Goal: Task Accomplishment & Management: Use online tool/utility

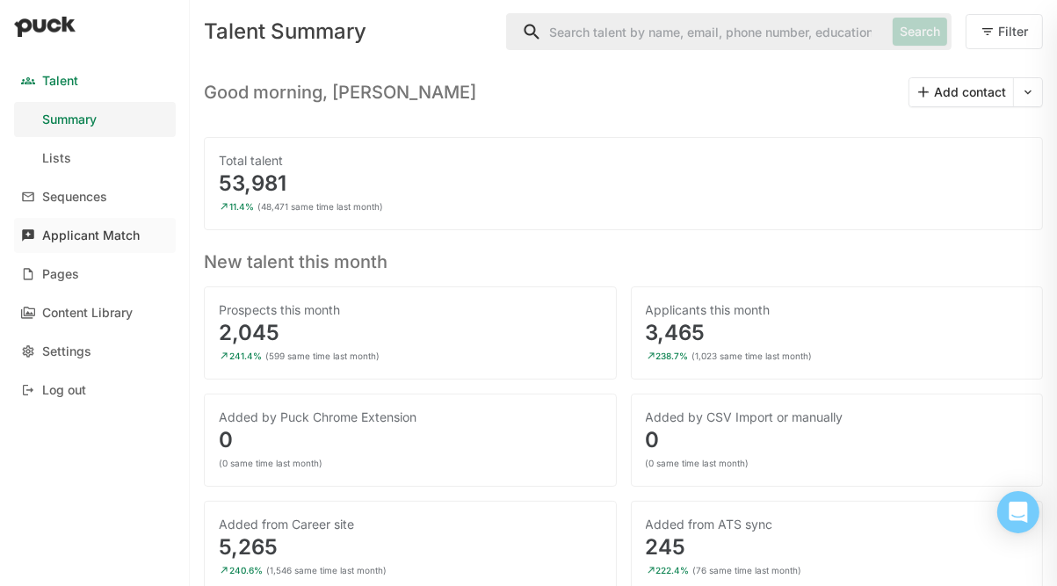
click at [55, 229] on div "Applicant Match" at bounding box center [91, 235] width 98 height 15
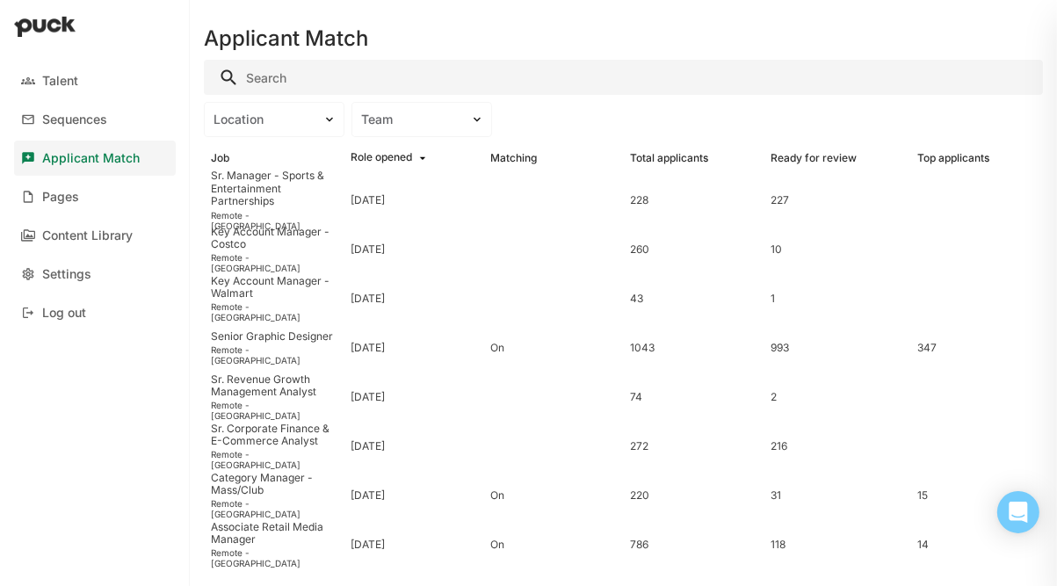
click at [286, 83] on input "Search" at bounding box center [623, 77] width 839 height 35
click at [50, 82] on div "Talent" at bounding box center [60, 81] width 36 height 15
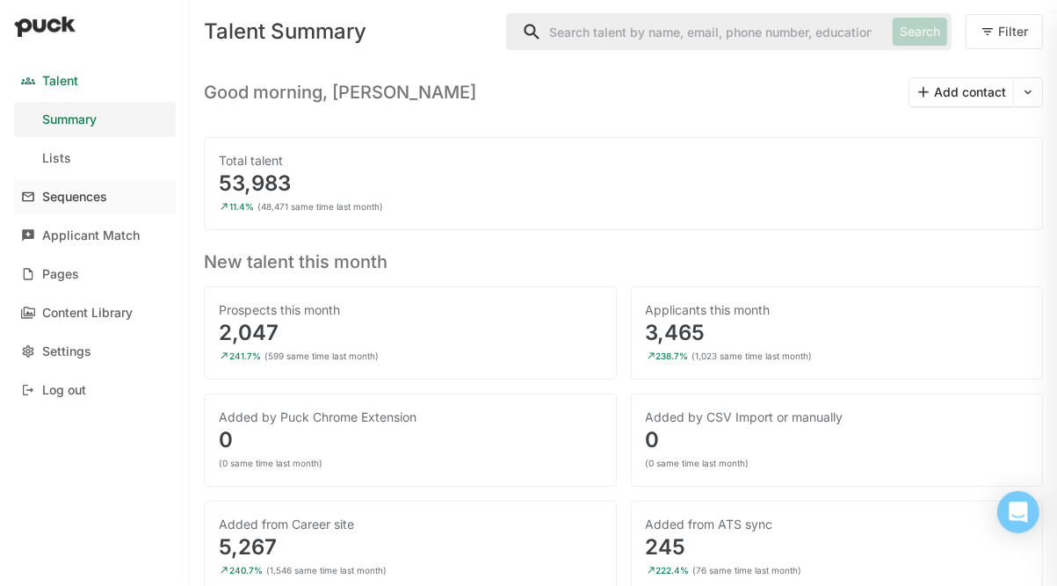
click at [67, 192] on div "Sequences" at bounding box center [74, 197] width 65 height 15
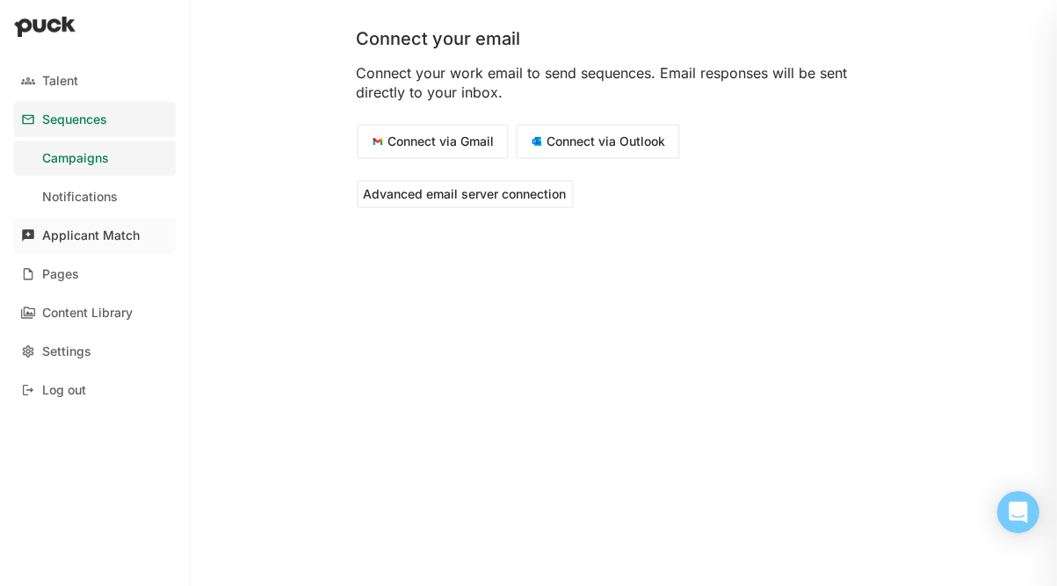
click at [69, 236] on div "Applicant Match" at bounding box center [91, 235] width 98 height 15
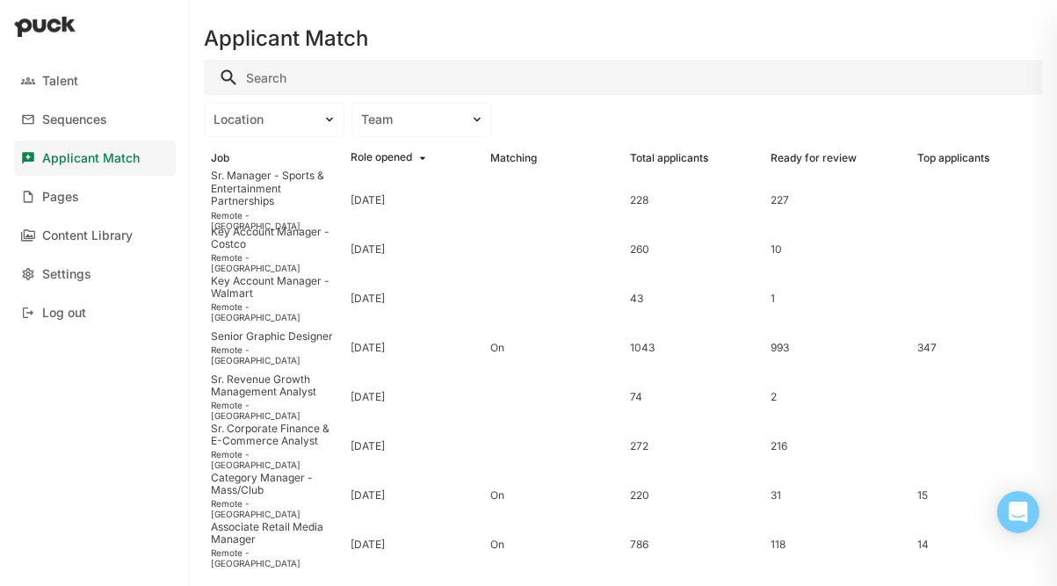
click at [550, 127] on div "Location Team" at bounding box center [623, 119] width 839 height 35
drag, startPoint x: 550, startPoint y: 127, endPoint x: 466, endPoint y: 184, distance: 101.9
click at [466, 184] on div "Applicant Match Location Team Job Role opened Matching Total applicants Ready f…" at bounding box center [623, 293] width 867 height 586
click at [274, 81] on input "Search" at bounding box center [623, 77] width 839 height 35
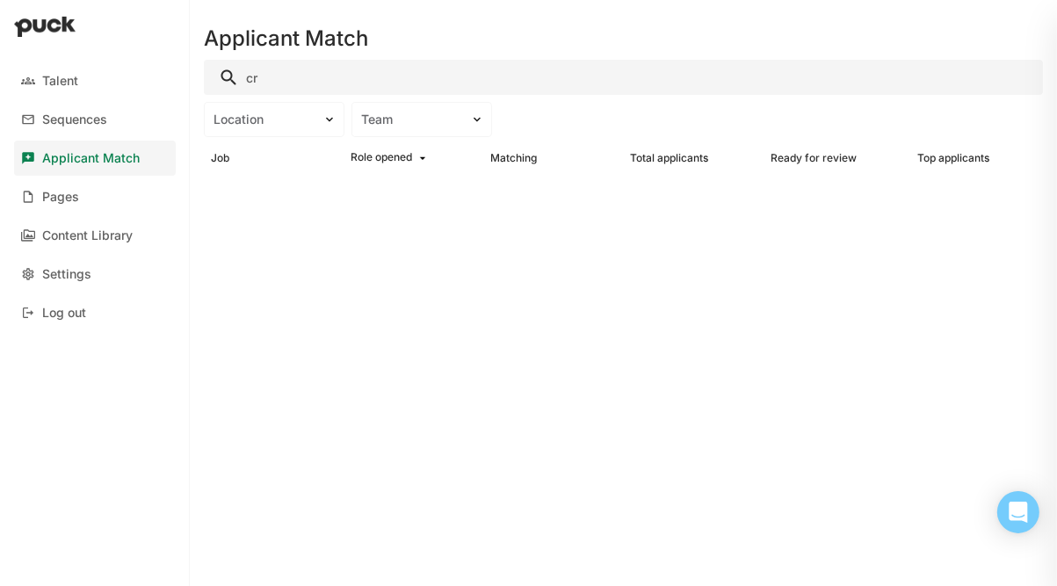
type input "c"
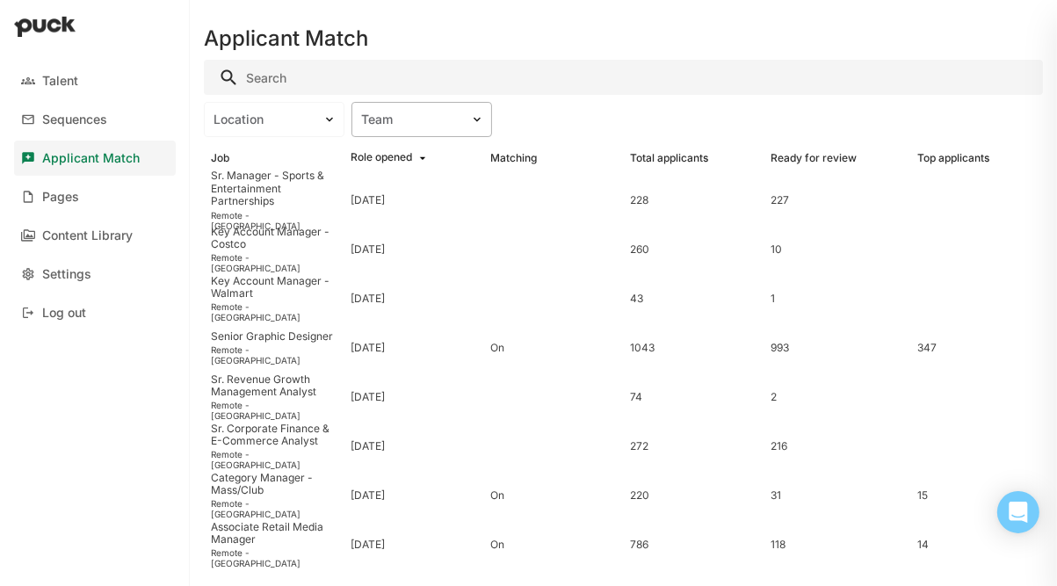
click at [440, 113] on div "Team" at bounding box center [411, 119] width 100 height 15
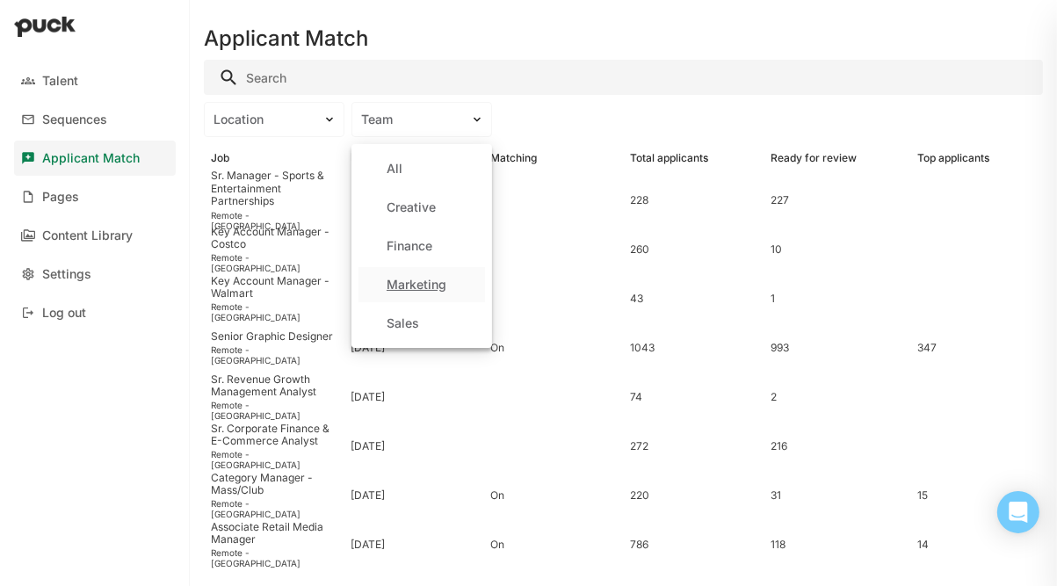
drag, startPoint x: 402, startPoint y: 207, endPoint x: 395, endPoint y: 279, distance: 72.5
click at [395, 279] on div "All Creative Finance Marketing Sales" at bounding box center [422, 246] width 141 height 204
click at [395, 279] on div "Marketing" at bounding box center [417, 285] width 60 height 15
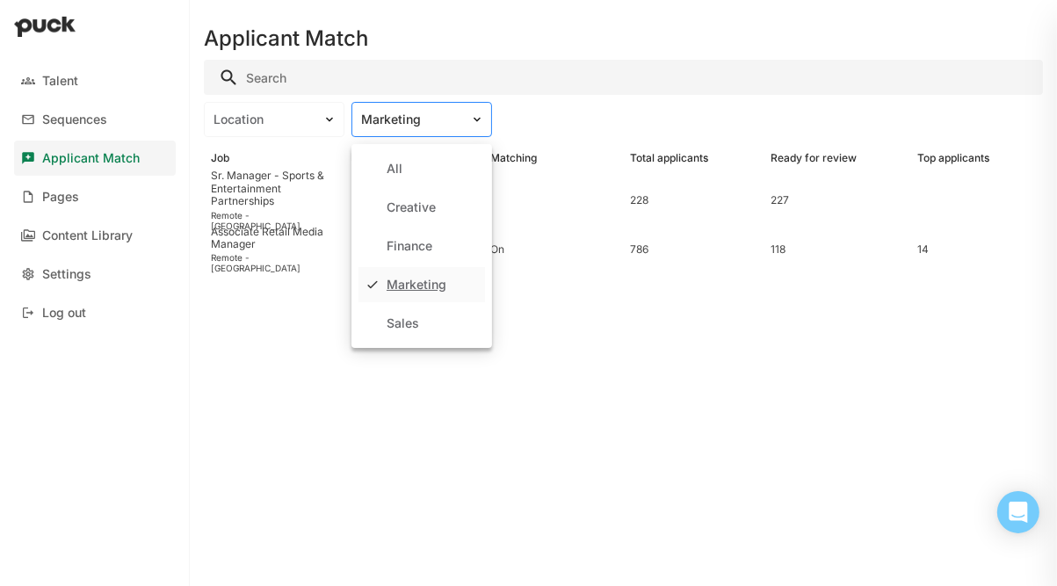
click at [410, 125] on div "Marketing" at bounding box center [411, 119] width 100 height 15
click at [398, 213] on div "Creative" at bounding box center [411, 207] width 49 height 15
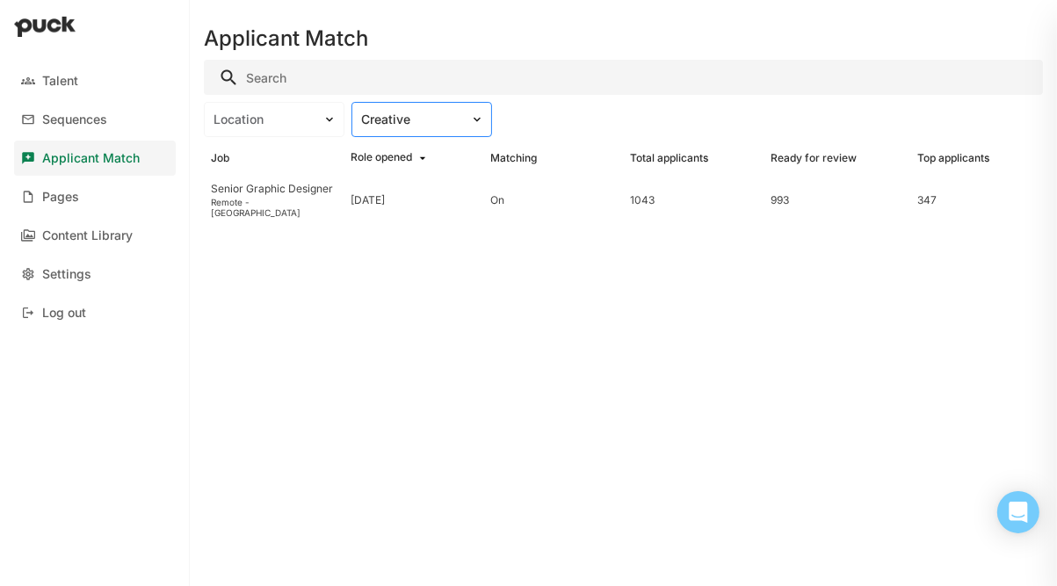
click at [416, 116] on div "Creative" at bounding box center [411, 119] width 100 height 15
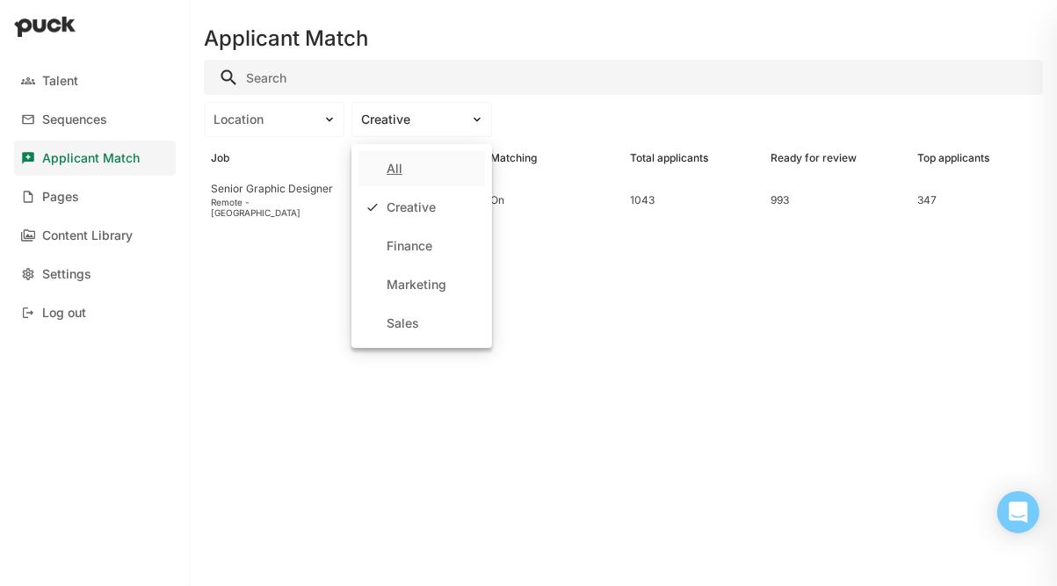
click at [373, 156] on div "All" at bounding box center [422, 168] width 127 height 35
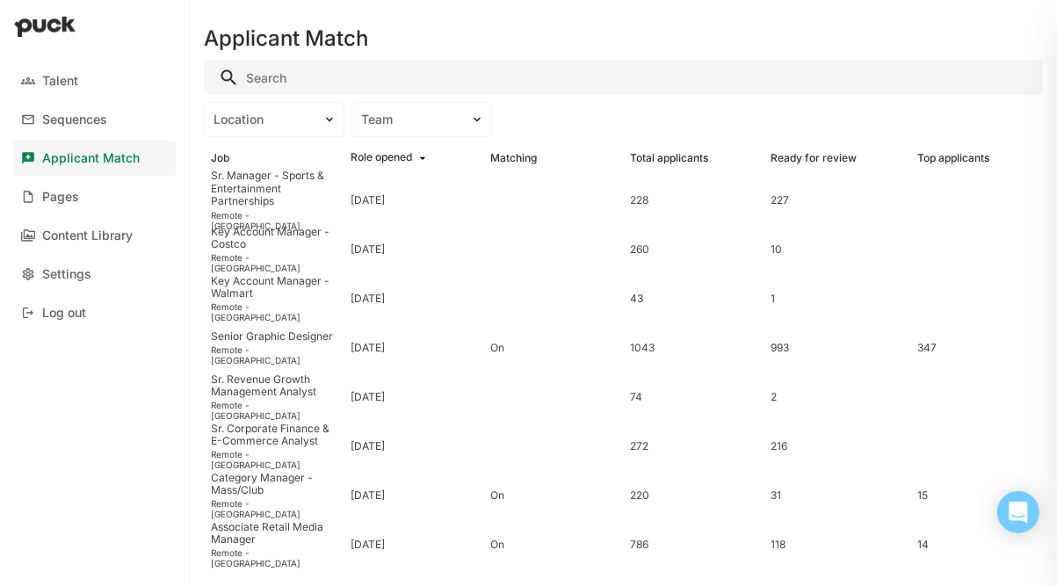
click at [324, 71] on input "Search" at bounding box center [623, 77] width 839 height 35
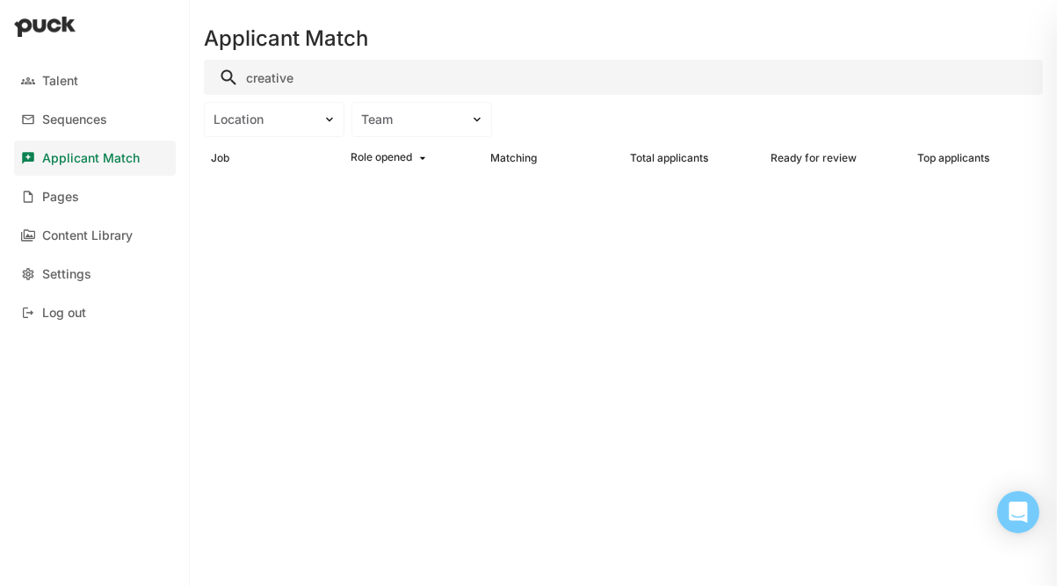
type input "creative"
click at [254, 35] on h1 "Applicant Match" at bounding box center [286, 38] width 164 height 21
click at [68, 26] on img at bounding box center [45, 26] width 62 height 21
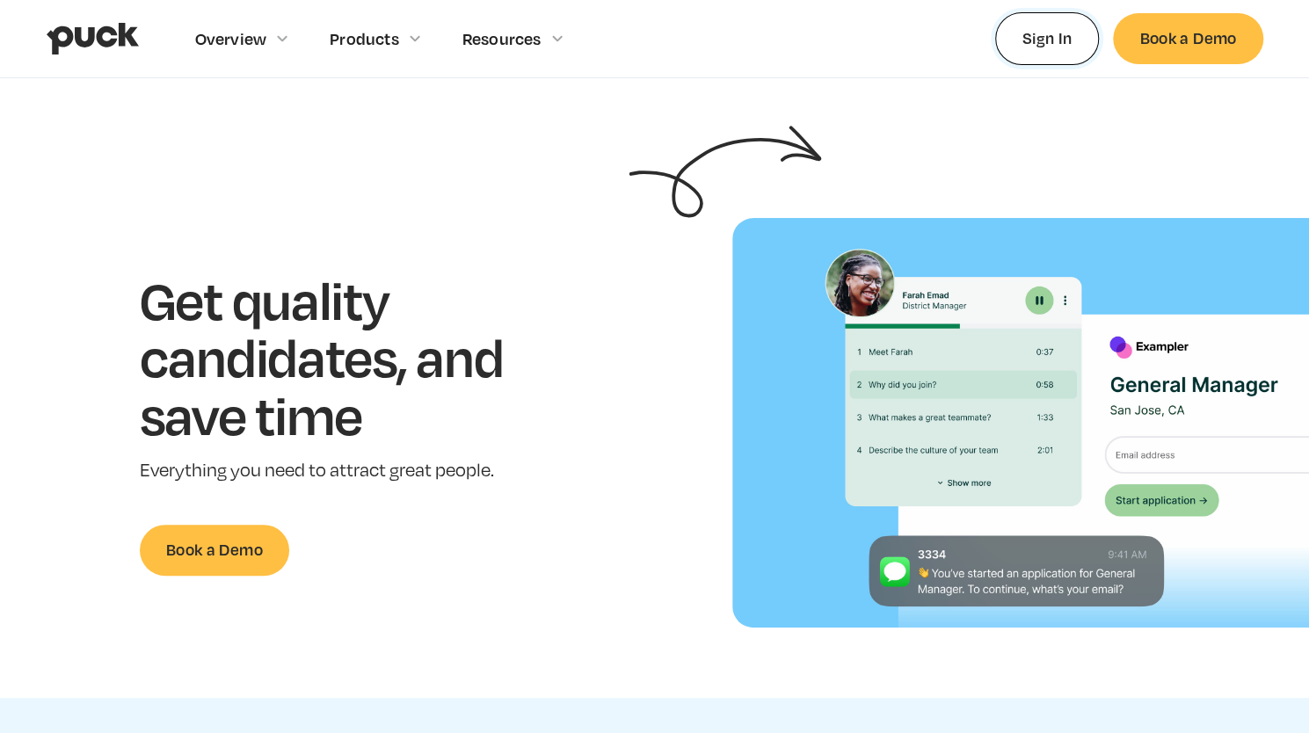
click at [1038, 33] on link "Sign In" at bounding box center [1047, 38] width 105 height 52
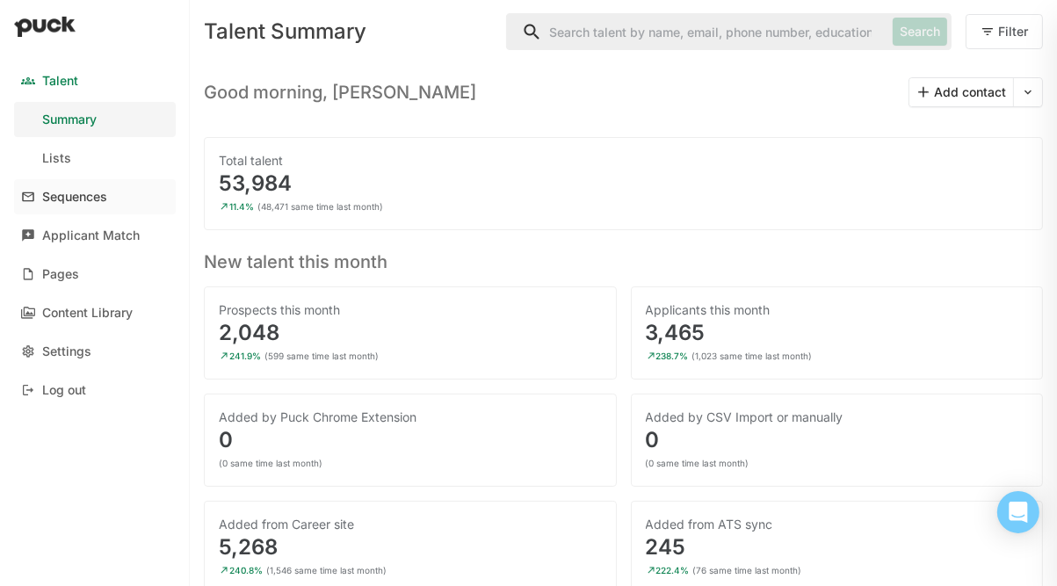
click at [93, 208] on link "Sequences" at bounding box center [95, 196] width 162 height 35
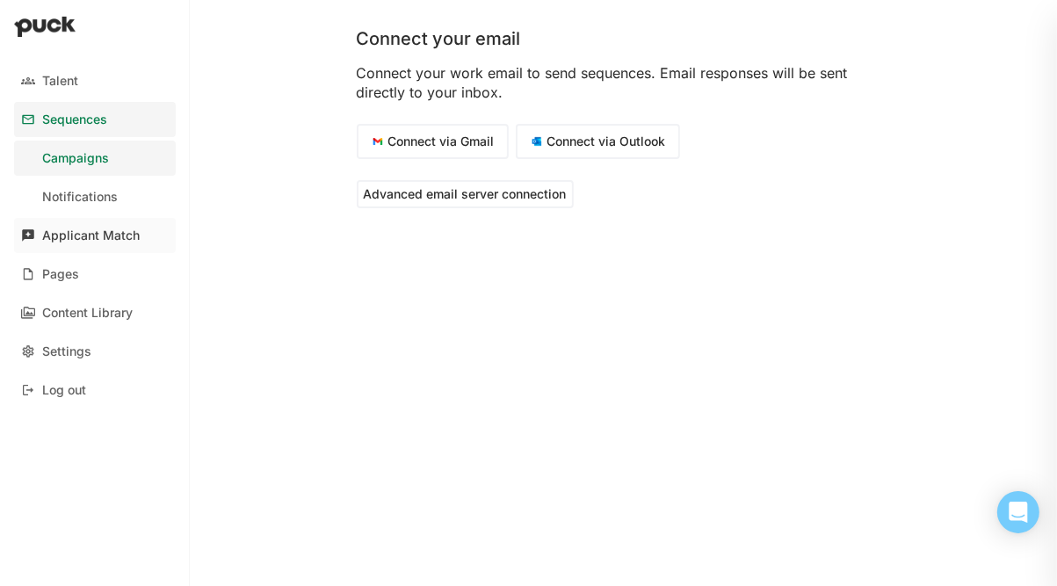
click at [57, 242] on div "Applicant Match" at bounding box center [91, 235] width 98 height 15
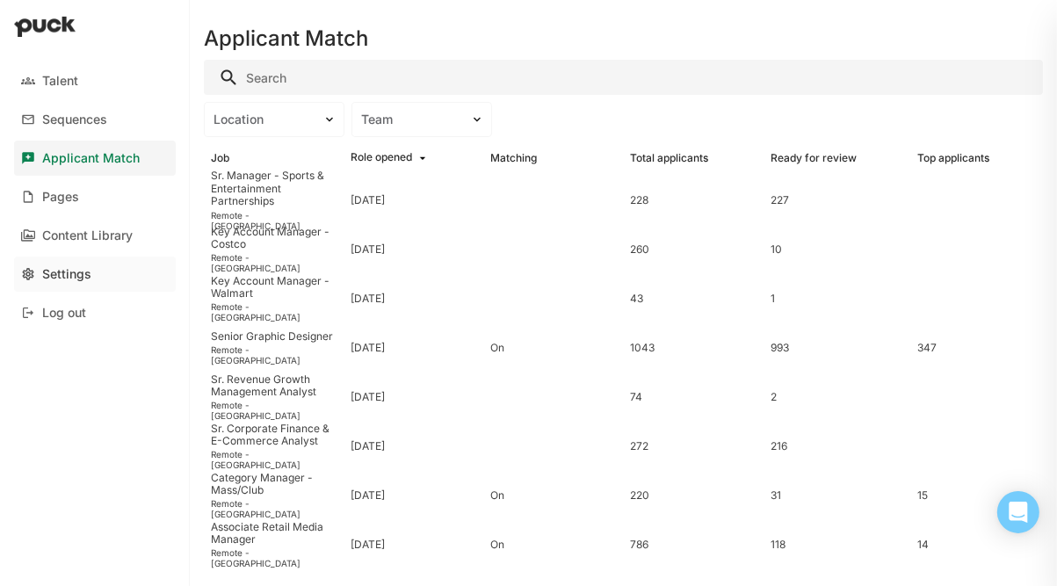
click at [75, 274] on div "Settings" at bounding box center [66, 274] width 49 height 15
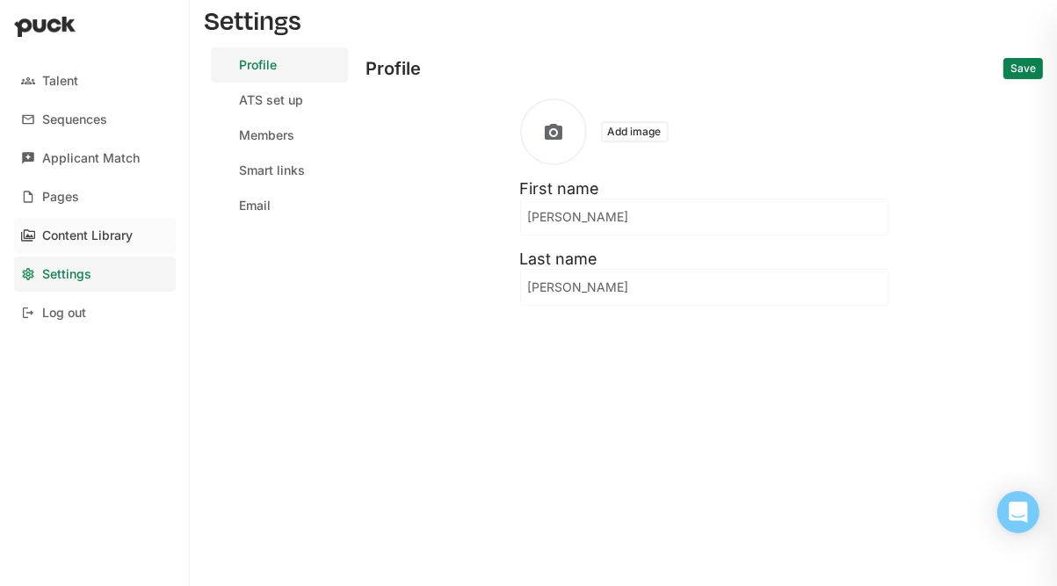
click at [60, 232] on div "Content Library" at bounding box center [87, 235] width 91 height 15
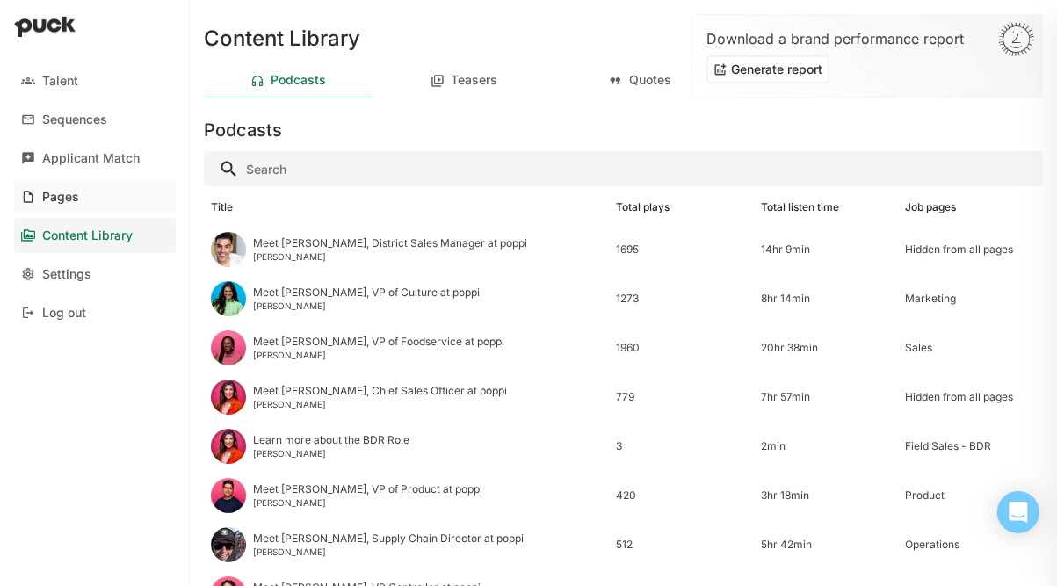
click at [60, 196] on div "Pages" at bounding box center [60, 197] width 37 height 15
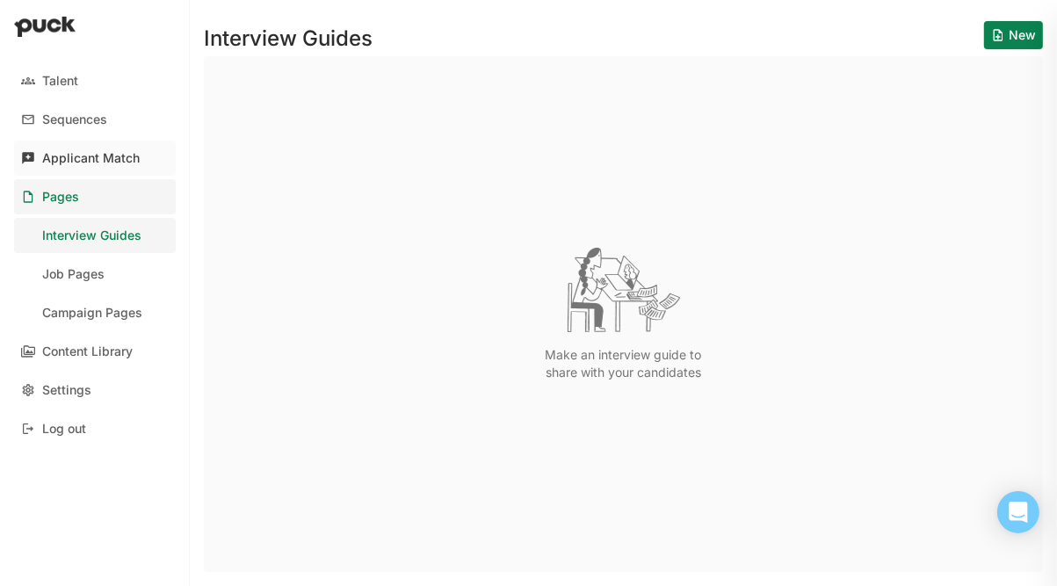
click at [82, 159] on div "Applicant Match" at bounding box center [91, 158] width 98 height 15
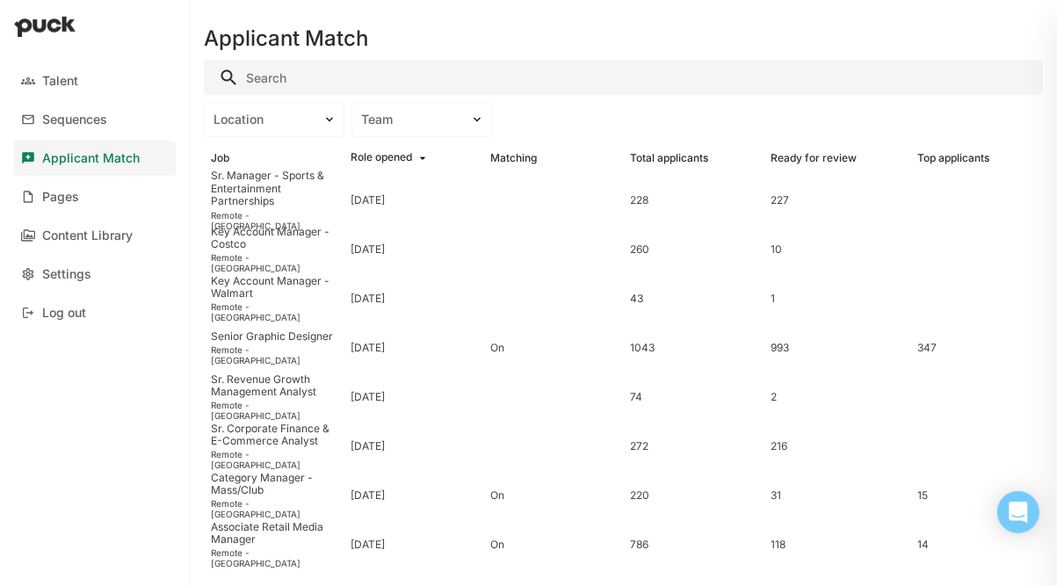
click at [51, 98] on div "Talent Sequences Applicant Match Pages Content Library Settings Log out" at bounding box center [95, 196] width 190 height 281
click at [62, 111] on link "Sequences" at bounding box center [95, 119] width 162 height 35
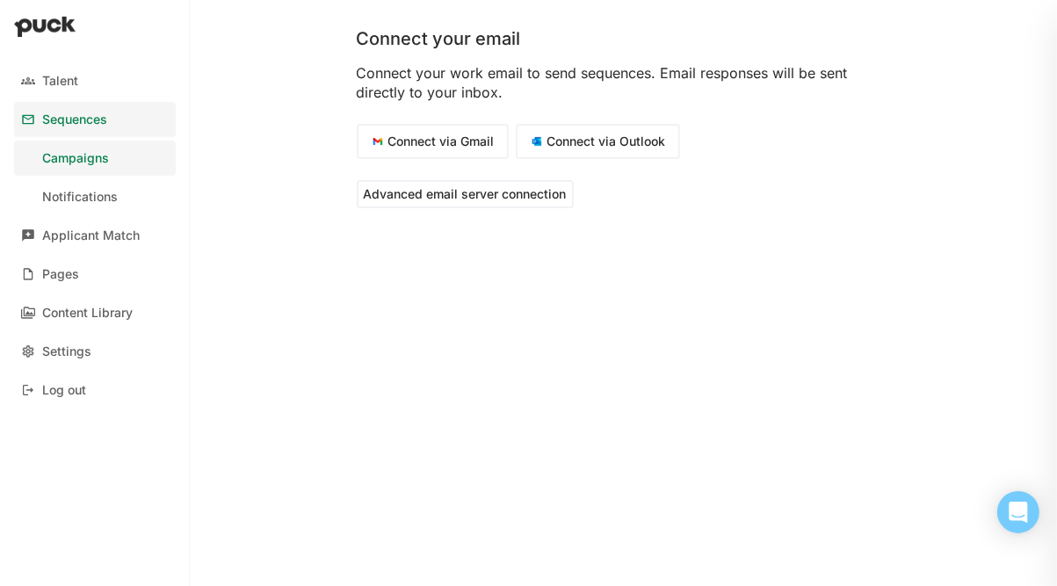
click at [98, 170] on link "Campaigns" at bounding box center [95, 158] width 162 height 35
click at [60, 227] on link "Applicant Match" at bounding box center [95, 235] width 162 height 35
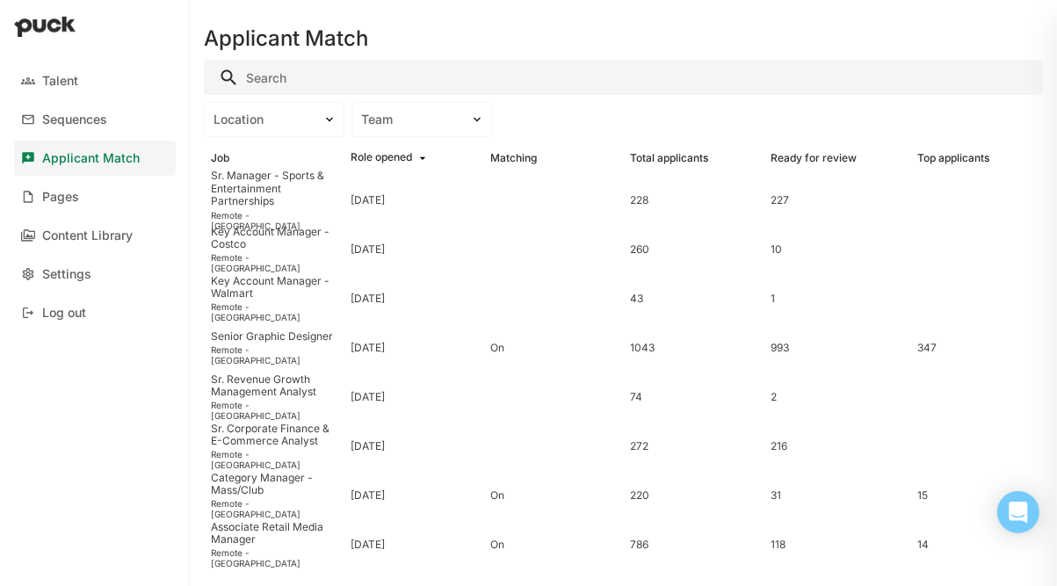
click at [265, 83] on input "Search" at bounding box center [623, 77] width 839 height 35
click at [47, 11] on div at bounding box center [95, 28] width 190 height 56
click at [56, 84] on div "Talent" at bounding box center [60, 81] width 36 height 15
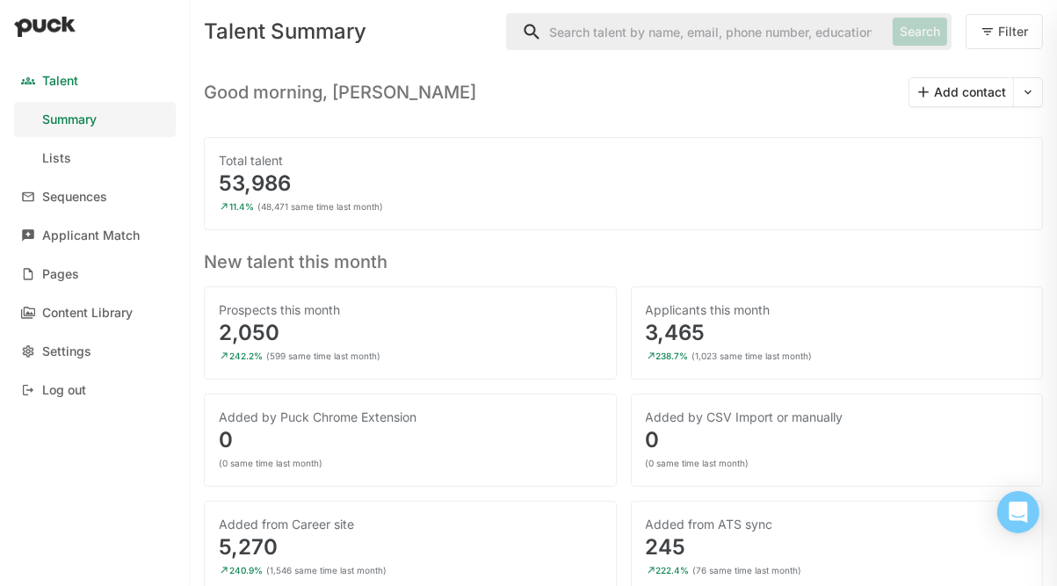
click at [573, 50] on div "Talent Summary Search Filter" at bounding box center [623, 31] width 839 height 63
click at [574, 42] on input "Search" at bounding box center [696, 31] width 379 height 35
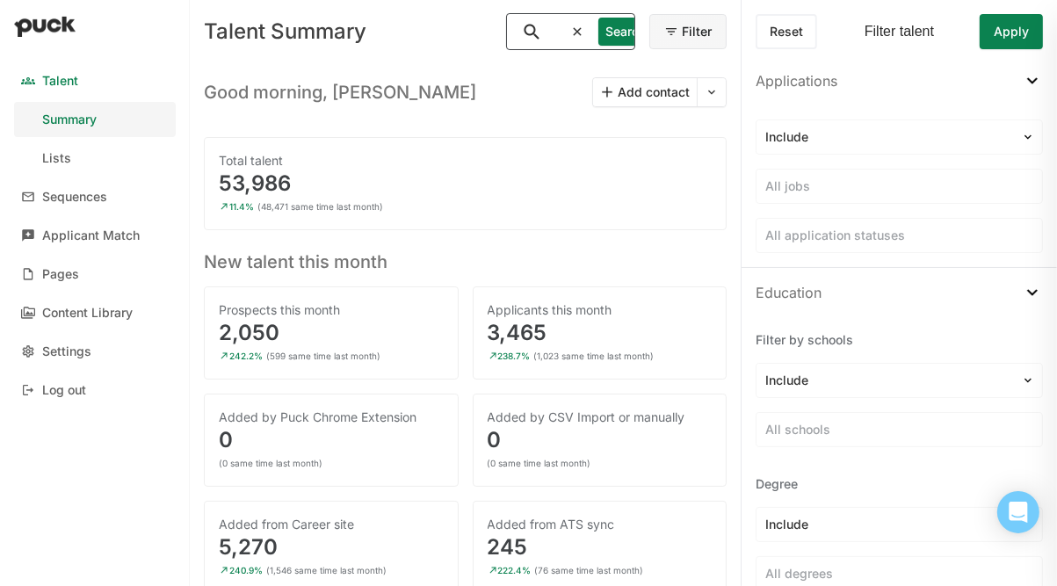
type input "sr."
click at [543, 36] on input "Search" at bounding box center [538, 31] width 62 height 35
click at [653, 39] on button "Filter" at bounding box center [687, 31] width 77 height 35
click at [631, 39] on div "Search" at bounding box center [569, 31] width 124 height 35
click at [798, 139] on div at bounding box center [888, 137] width 247 height 18
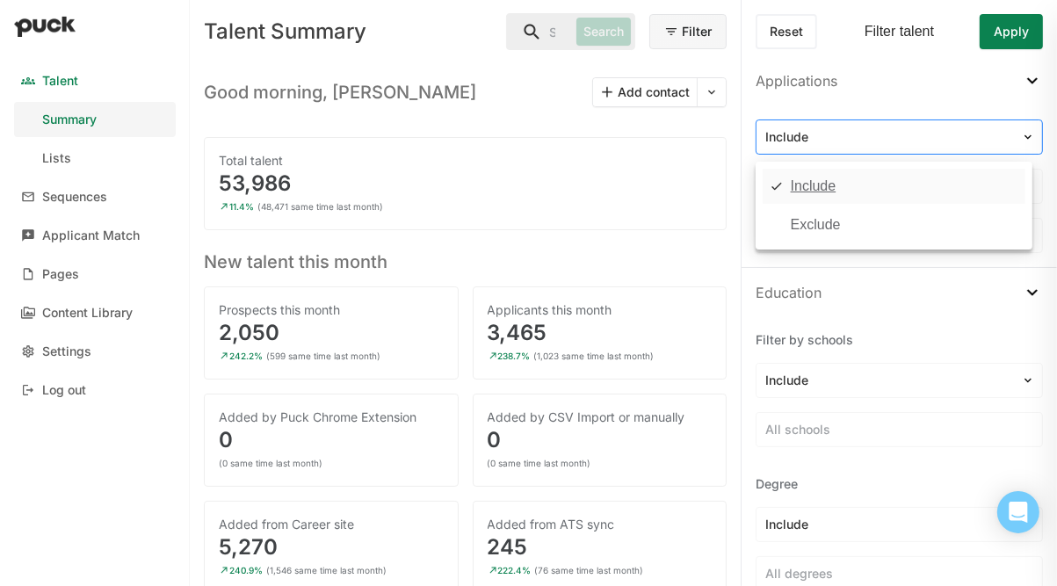
click at [798, 139] on div at bounding box center [888, 137] width 247 height 18
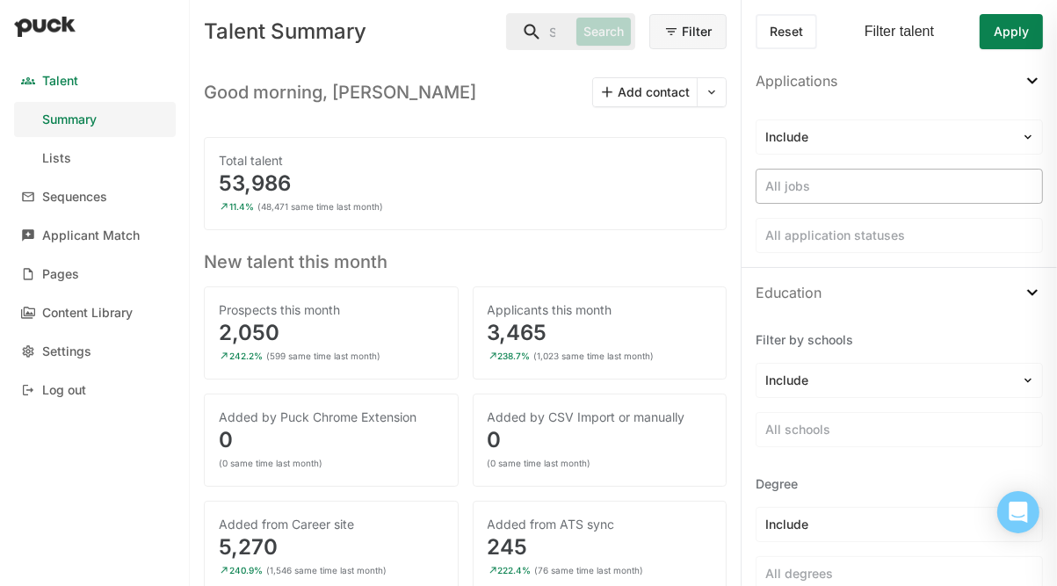
click at [813, 187] on div at bounding box center [899, 187] width 268 height 18
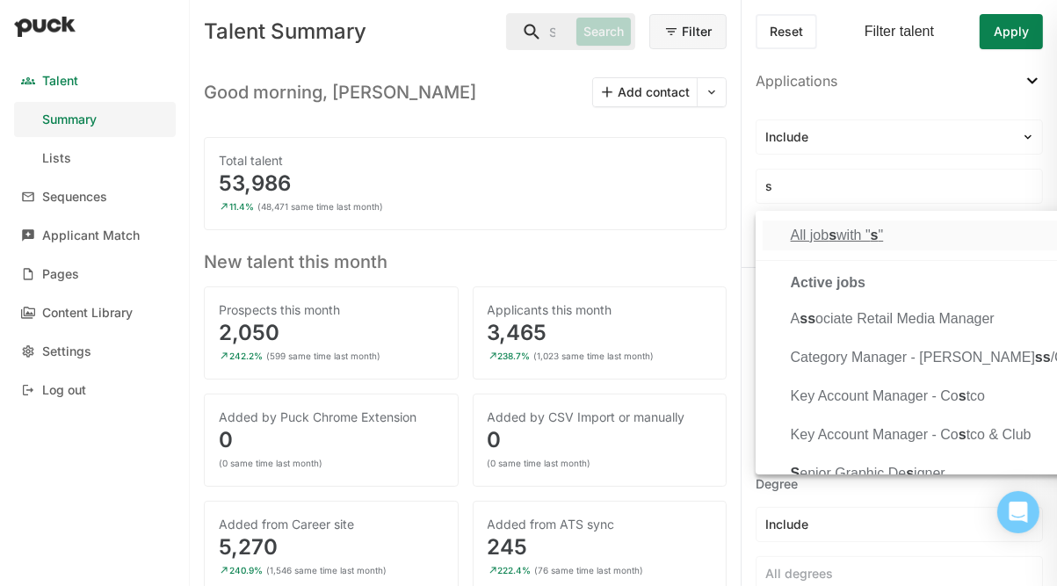
type input "sr"
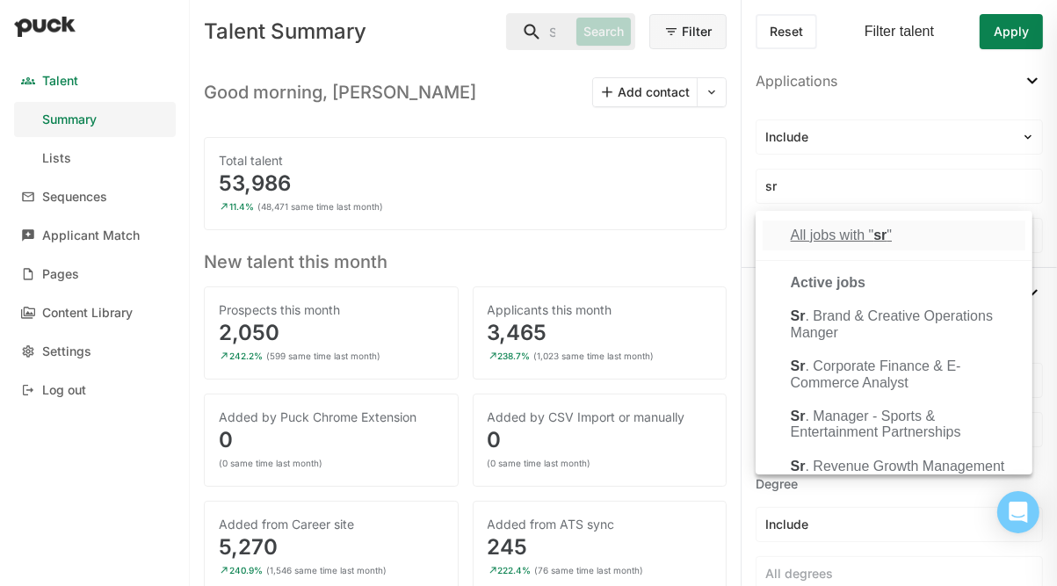
click at [837, 334] on div "Sr . Brand & Creative Operations Manger" at bounding box center [905, 324] width 228 height 33
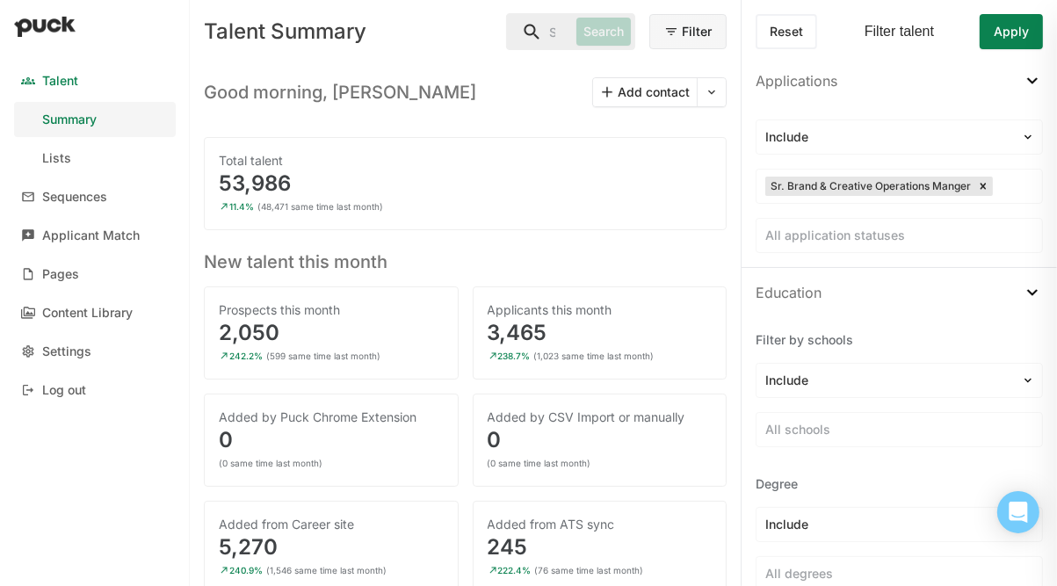
click at [1037, 228] on div "Include Sr. Brand & Creative Operations Manger All application statuses" at bounding box center [899, 186] width 315 height 162
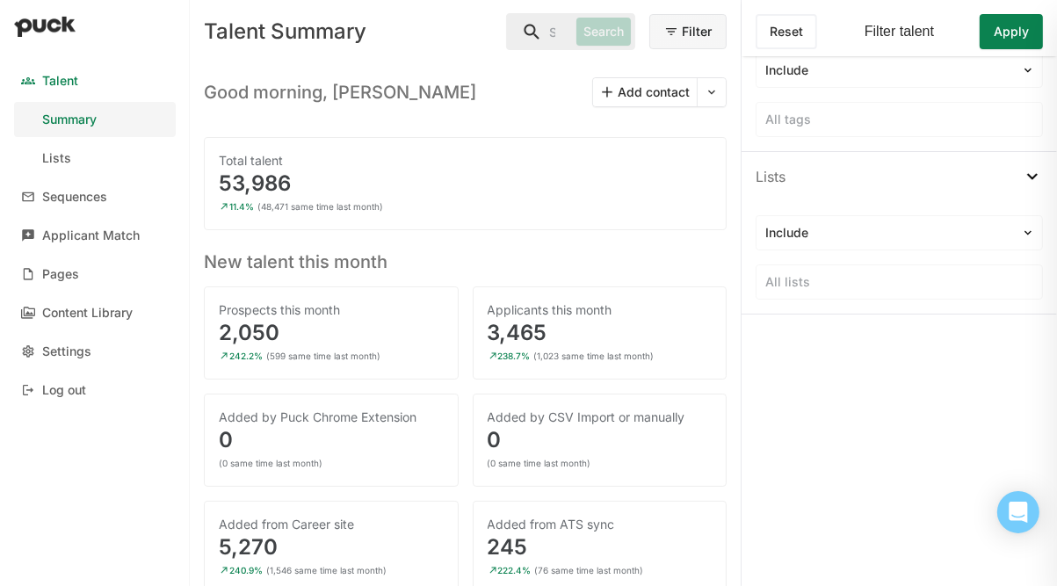
scroll to position [1592, 0]
click at [1025, 29] on button "Apply" at bounding box center [1011, 31] width 63 height 35
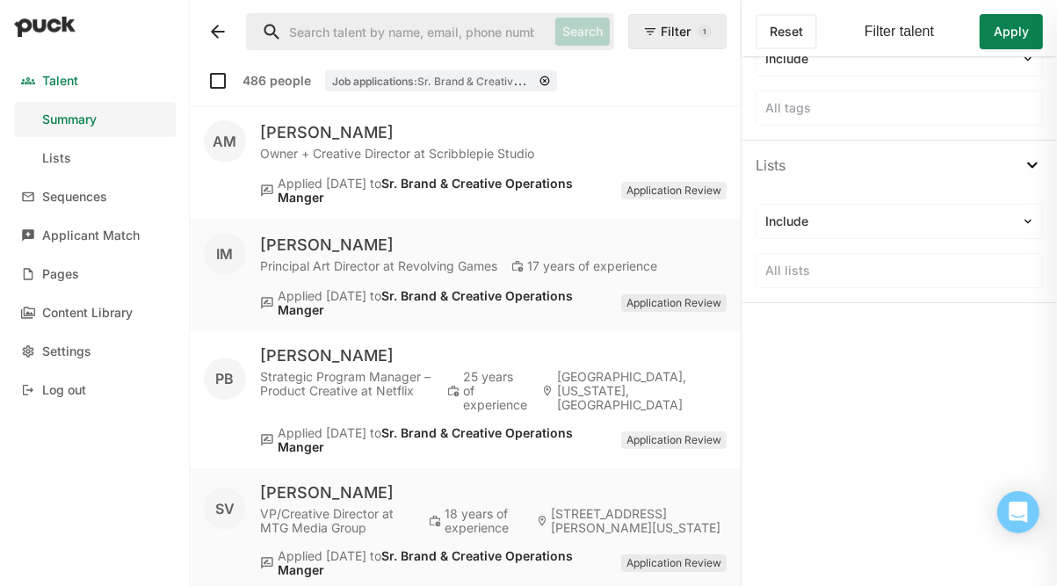
click at [633, 34] on button "Filter" at bounding box center [677, 31] width 98 height 35
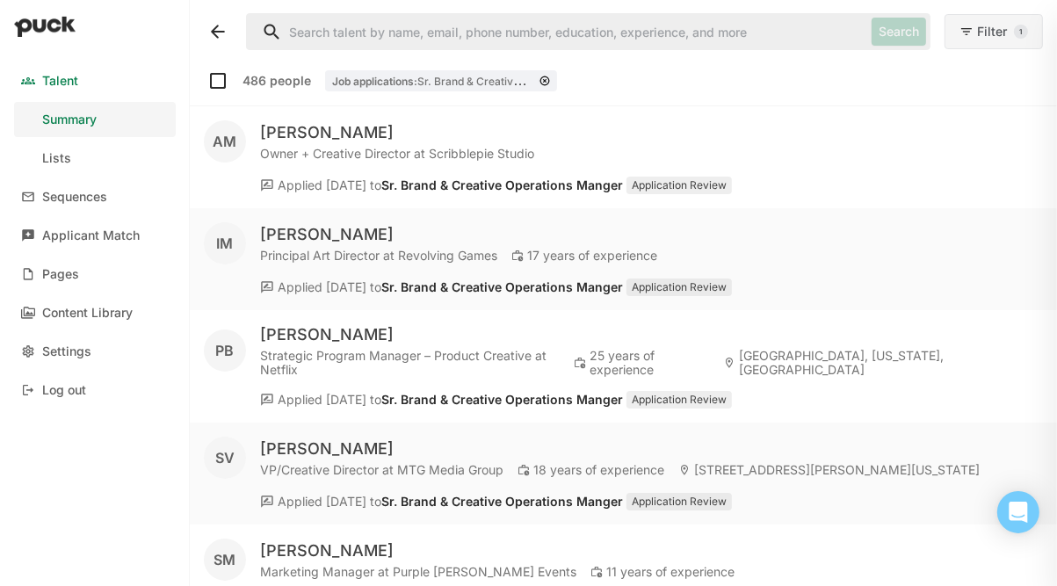
click at [961, 43] on button "Filter" at bounding box center [994, 31] width 98 height 35
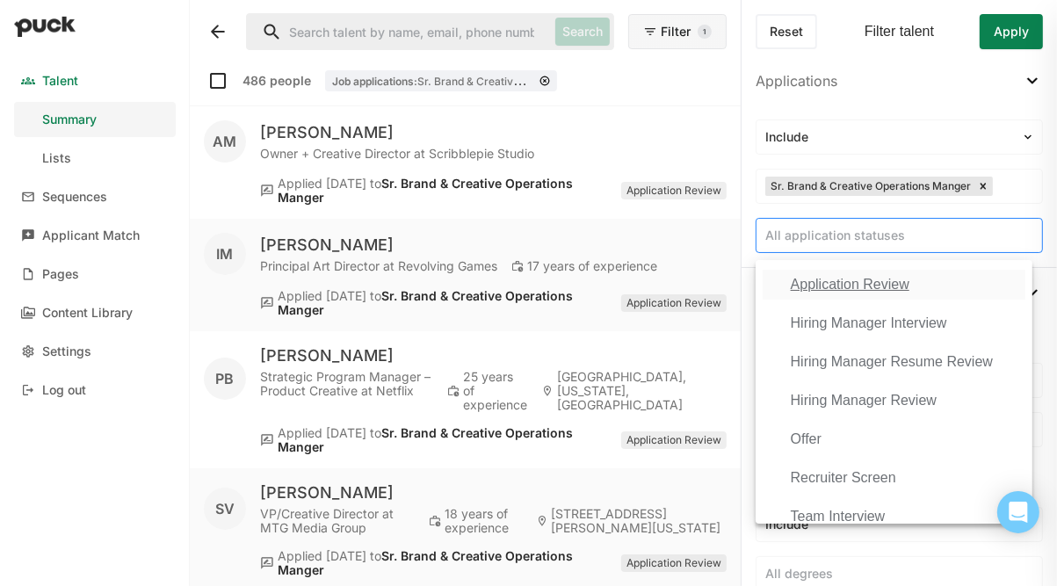
click at [884, 240] on div at bounding box center [899, 236] width 268 height 18
click at [855, 286] on div "Application Review" at bounding box center [850, 285] width 119 height 16
click at [1033, 201] on div "Include Sr. Brand & Creative Operations Manger option Application Review, selec…" at bounding box center [899, 186] width 315 height 162
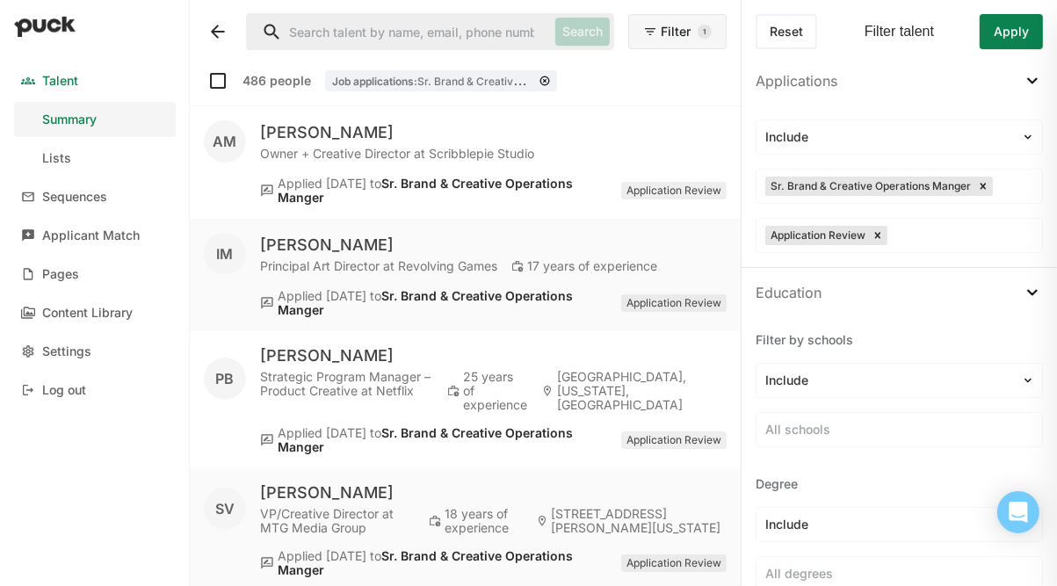
click at [1022, 287] on img at bounding box center [1032, 292] width 21 height 21
click at [1022, 341] on img at bounding box center [1032, 342] width 21 height 21
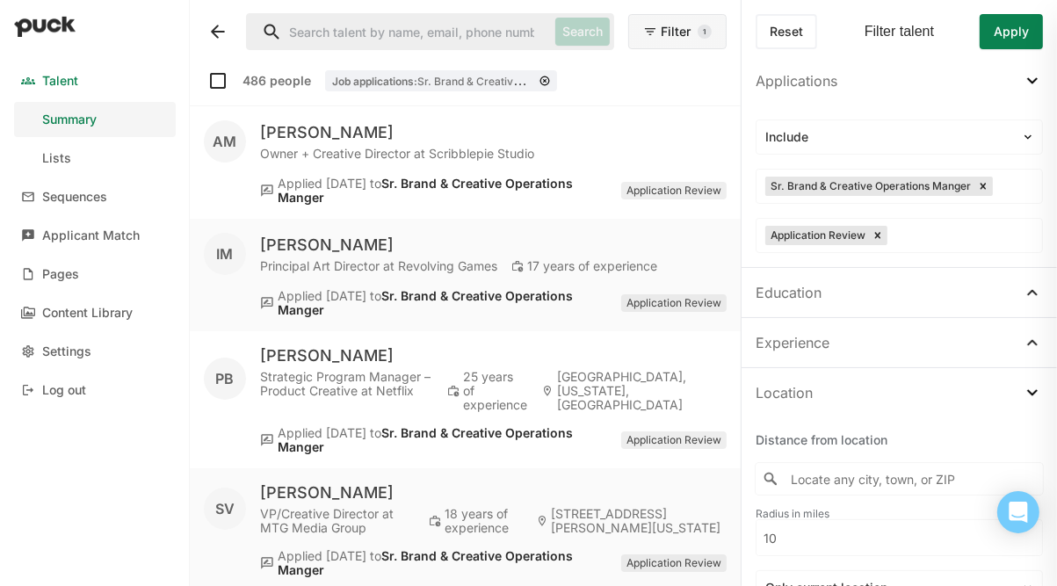
click at [1022, 341] on img at bounding box center [1032, 342] width 21 height 21
click at [820, 471] on div at bounding box center [899, 480] width 268 height 18
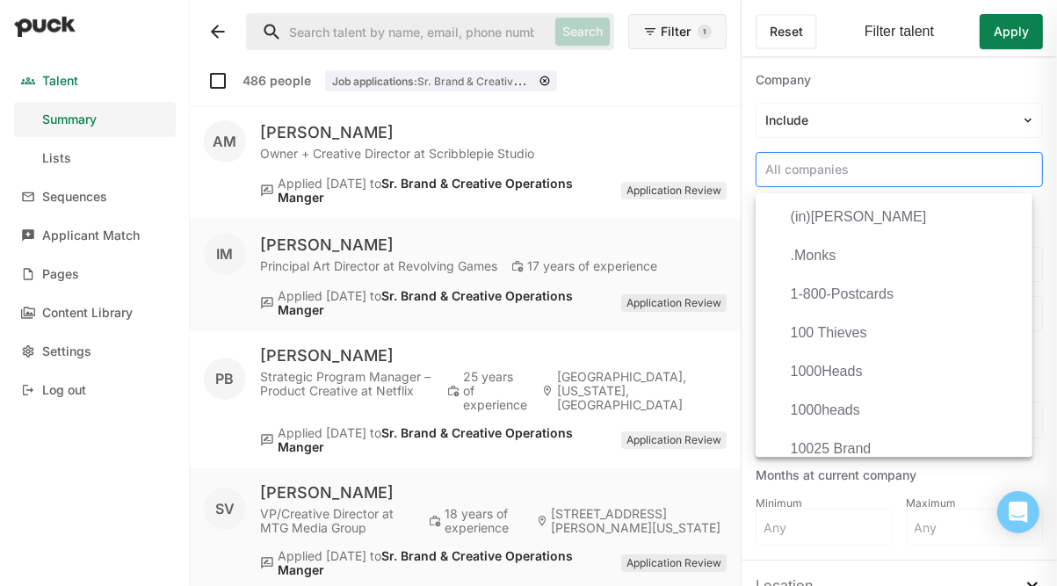
scroll to position [122, 0]
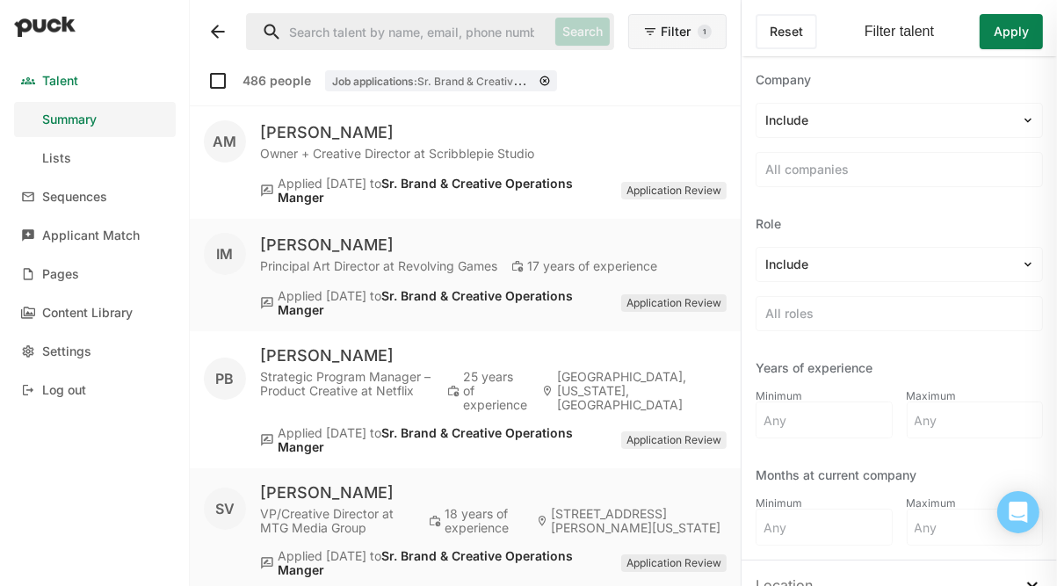
click at [947, 144] on div "Company Include All companies" at bounding box center [899, 129] width 287 height 116
click at [811, 267] on div at bounding box center [888, 265] width 247 height 18
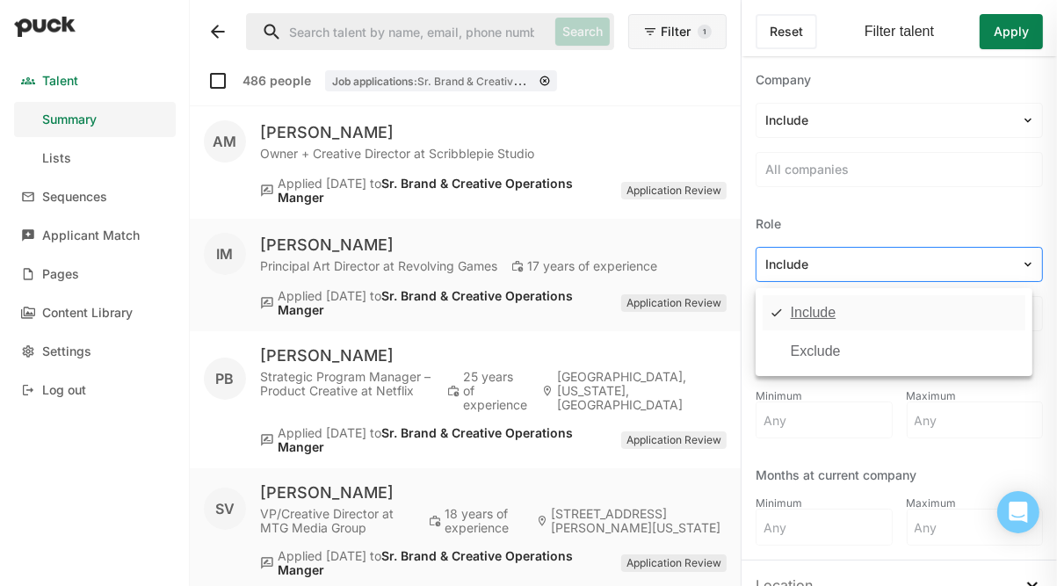
click at [811, 267] on div at bounding box center [888, 265] width 247 height 18
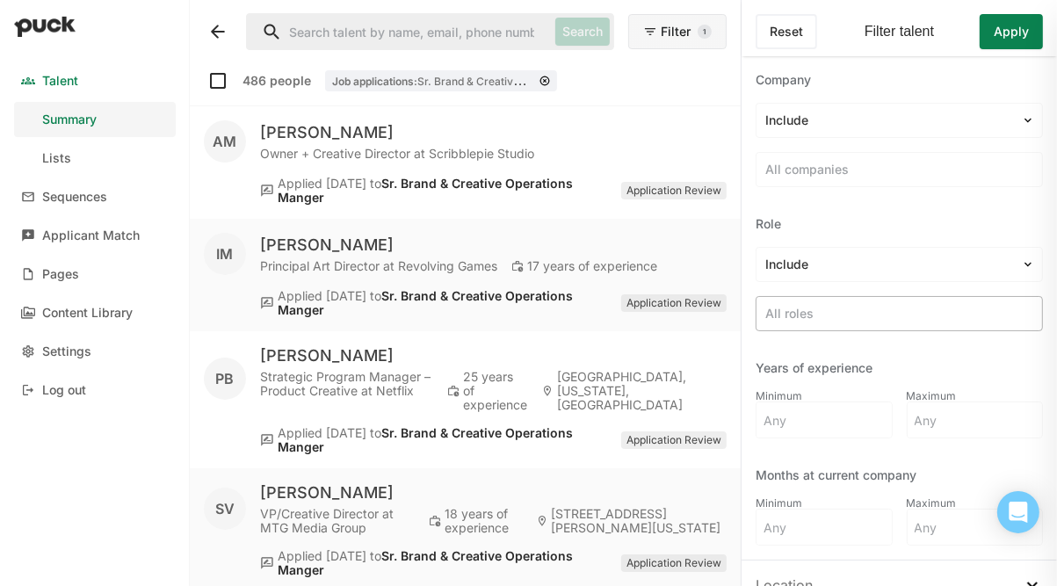
click at [774, 314] on div at bounding box center [899, 314] width 268 height 18
click at [757, 288] on div "Role Include All roles" at bounding box center [899, 273] width 287 height 116
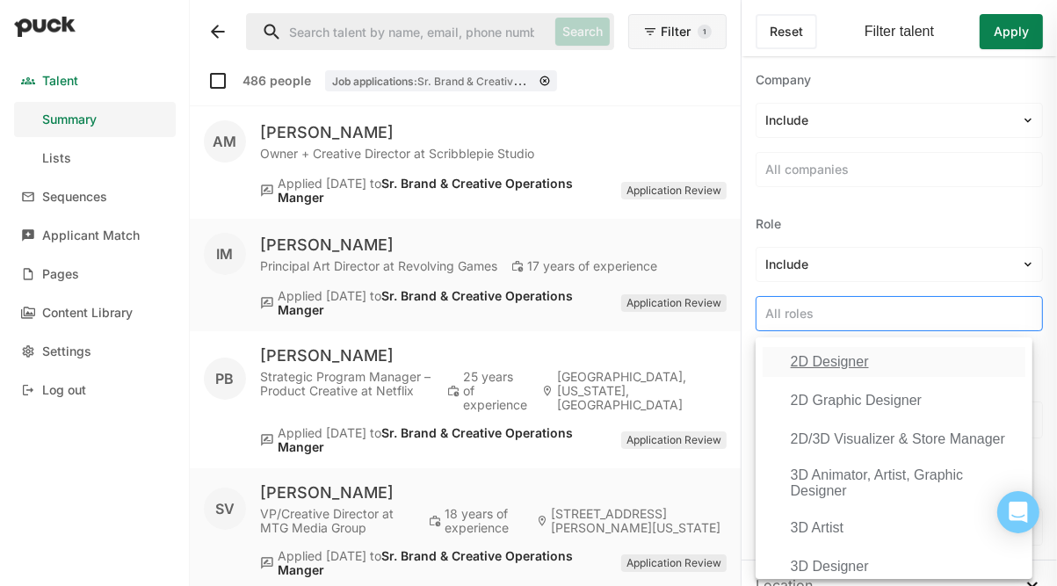
click at [888, 308] on div at bounding box center [899, 314] width 268 height 18
click at [871, 228] on div "Role" at bounding box center [899, 224] width 287 height 18
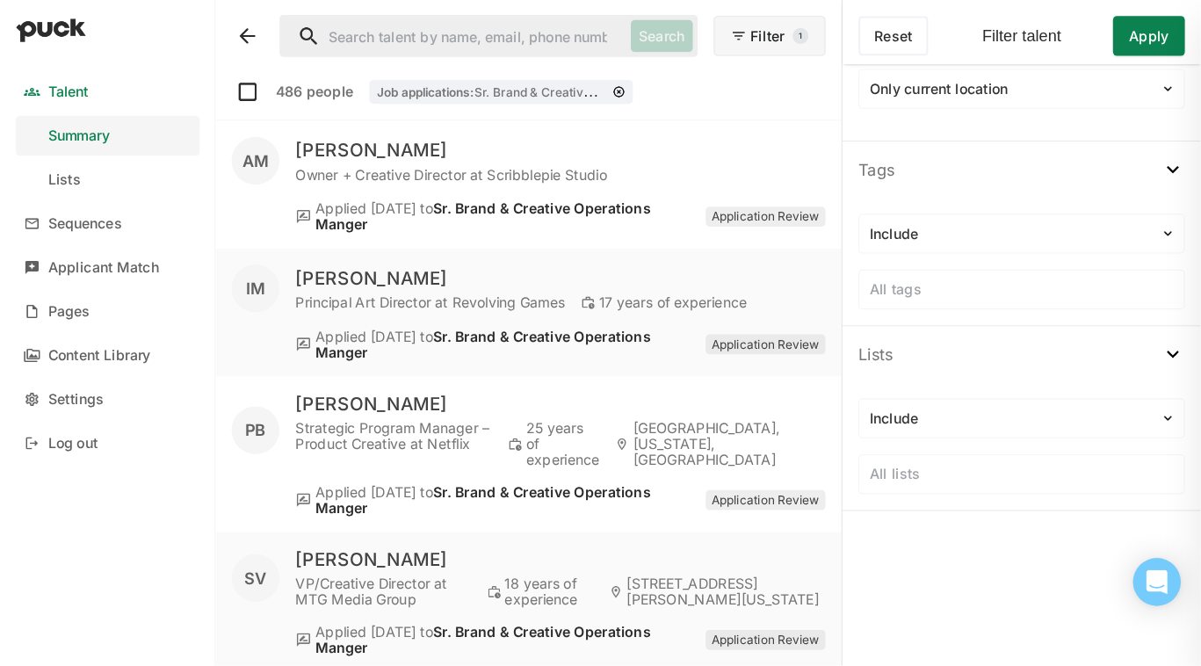
scroll to position [938, 0]
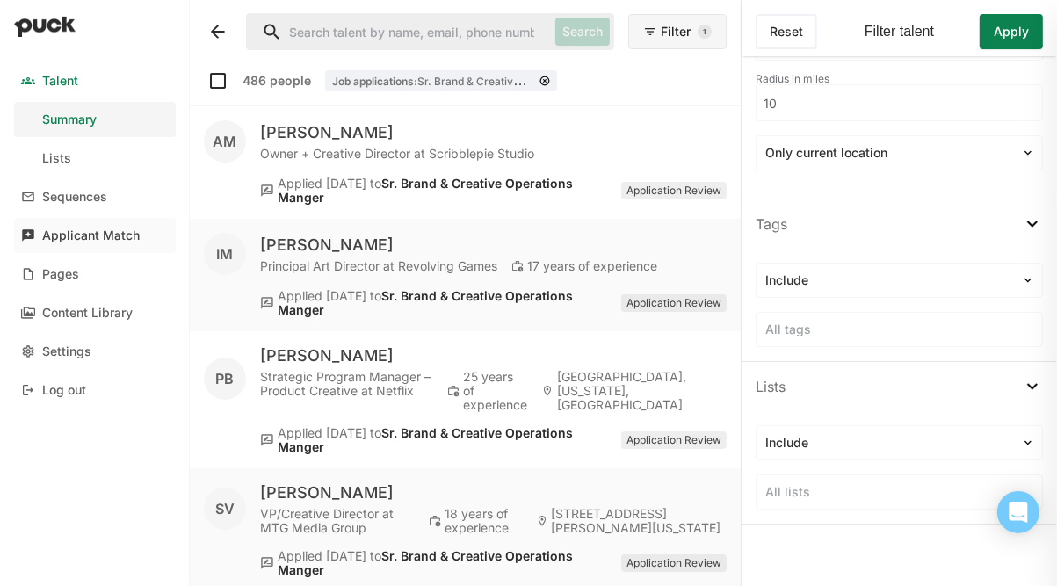
click at [77, 235] on div "Applicant Match" at bounding box center [91, 235] width 98 height 15
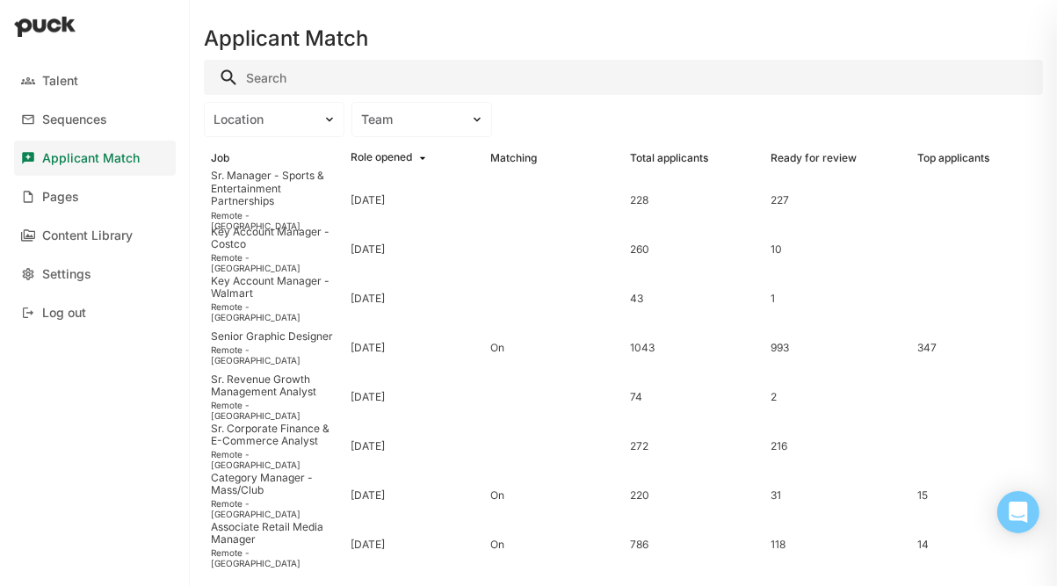
click at [318, 76] on input "Search" at bounding box center [623, 77] width 839 height 35
click at [617, 118] on div "Location Team" at bounding box center [623, 119] width 839 height 35
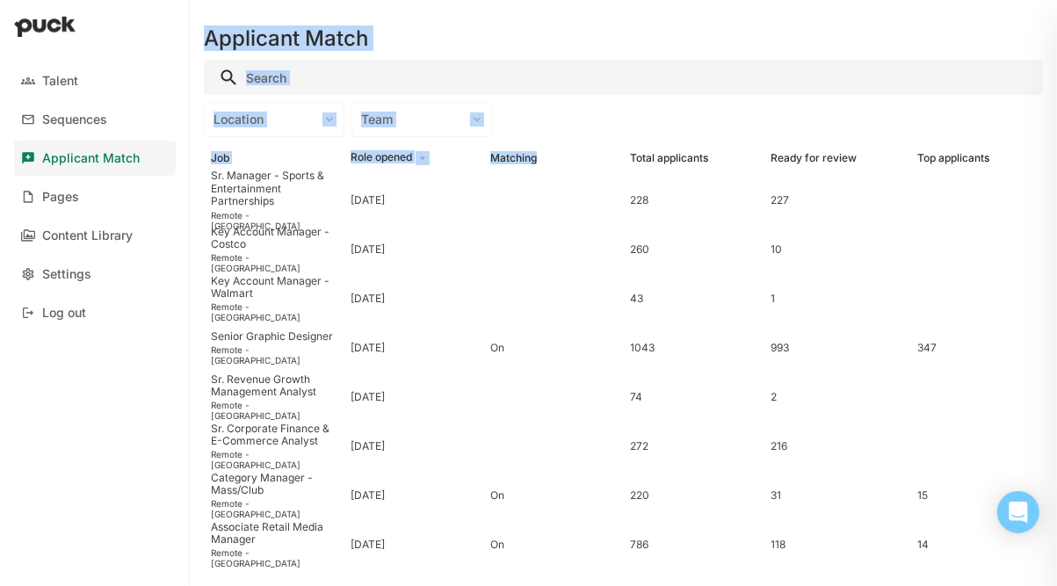
drag, startPoint x: 555, startPoint y: 148, endPoint x: 149, endPoint y: 458, distance: 511.0
click at [149, 458] on div "Talent Sequences Applicant Match Pages Content Library Settings Log out Applica…" at bounding box center [528, 293] width 1057 height 586
click at [149, 456] on div "Talent Sequences Applicant Match Pages Content Library Settings Log out" at bounding box center [95, 293] width 190 height 586
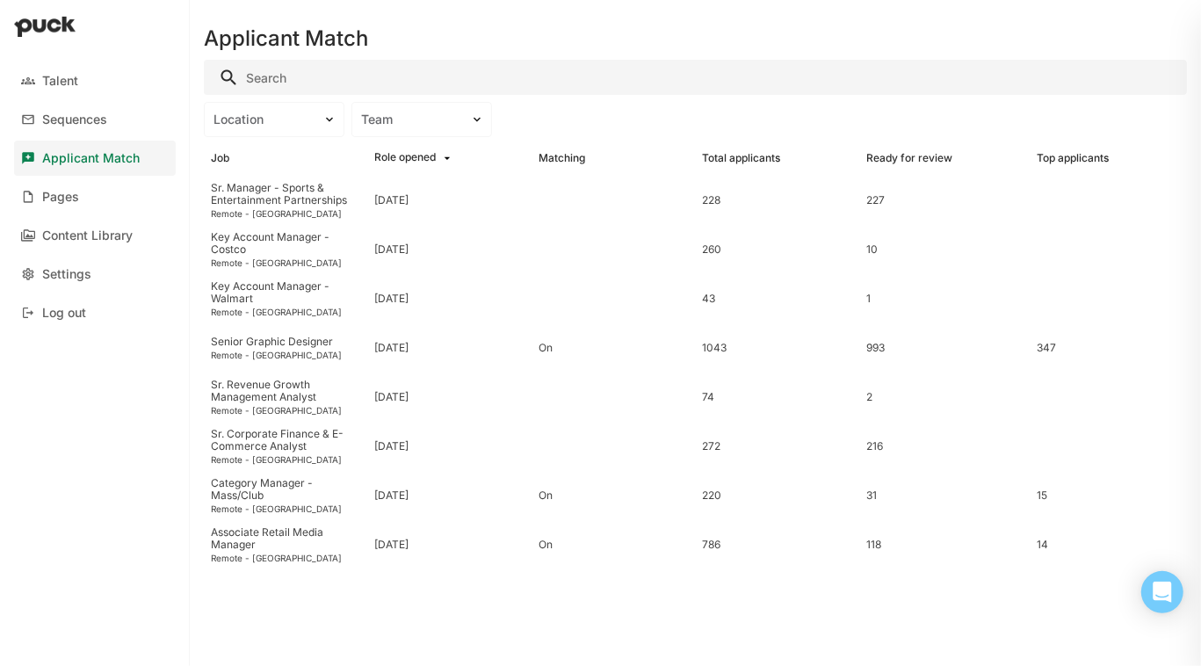
click at [656, 585] on div "Applicant Match Location Team Job Role opened Matching Total applicants Ready f…" at bounding box center [695, 333] width 1011 height 666
click at [60, 25] on img at bounding box center [45, 26] width 62 height 21
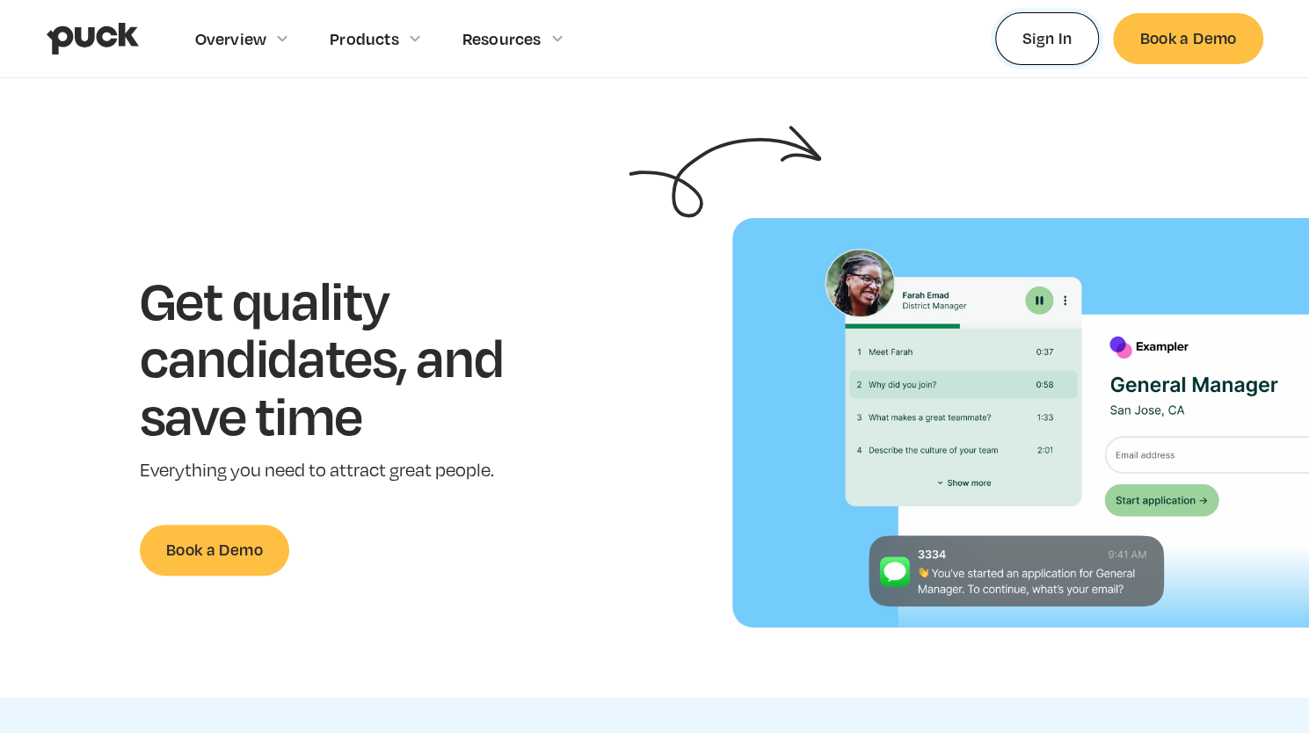
click at [1074, 36] on link "Sign In" at bounding box center [1047, 38] width 105 height 52
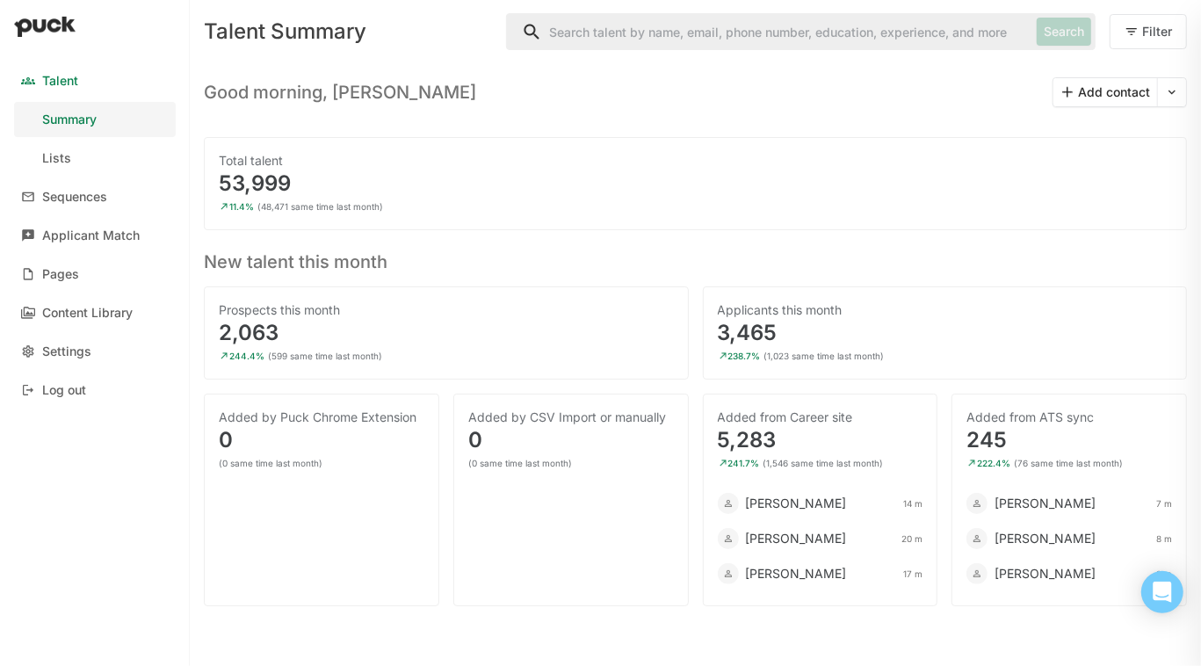
click at [752, 34] on input "Search" at bounding box center [768, 31] width 523 height 35
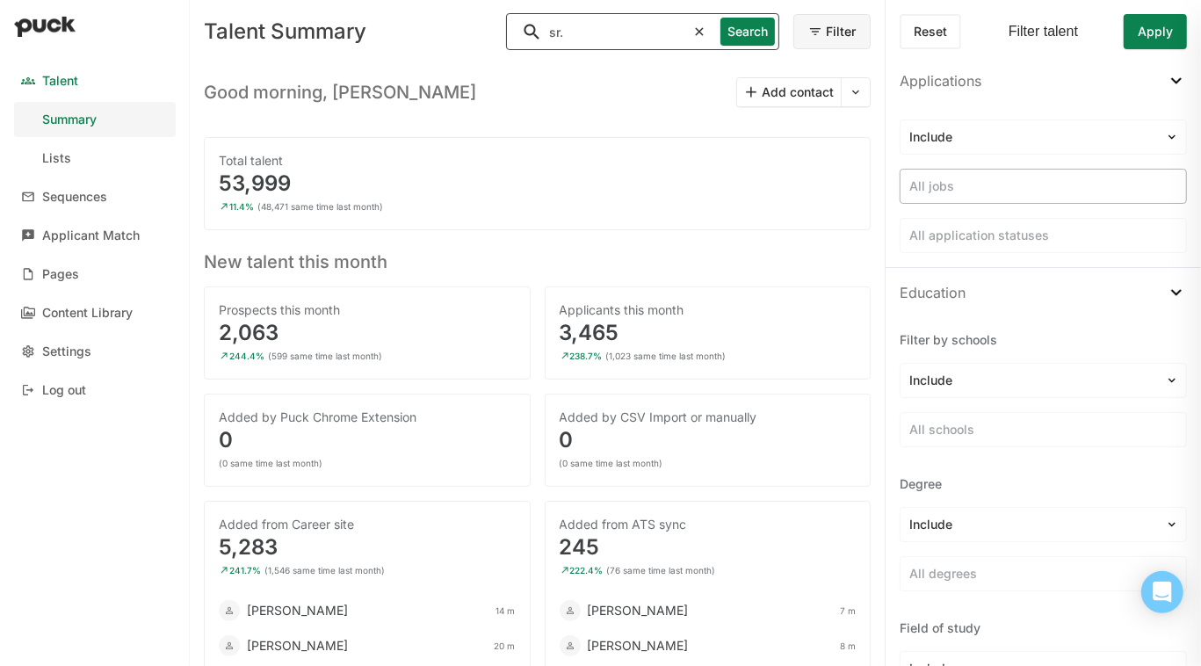
type input "sr."
click at [932, 193] on div at bounding box center [1044, 187] width 268 height 18
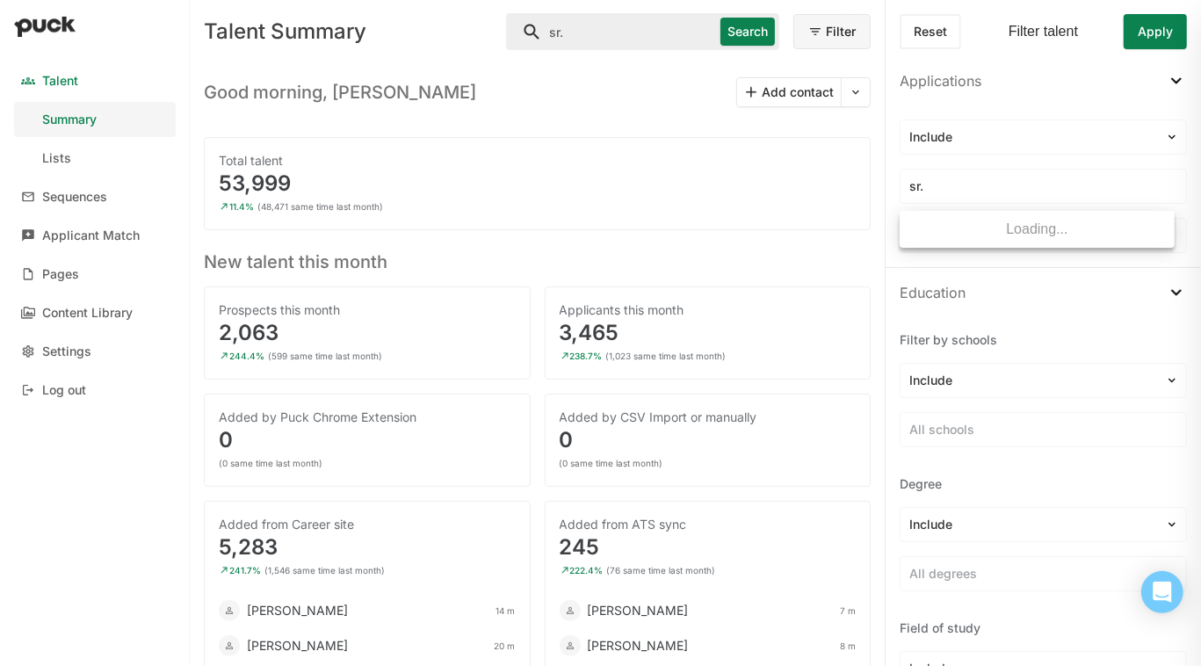
type input "sr."
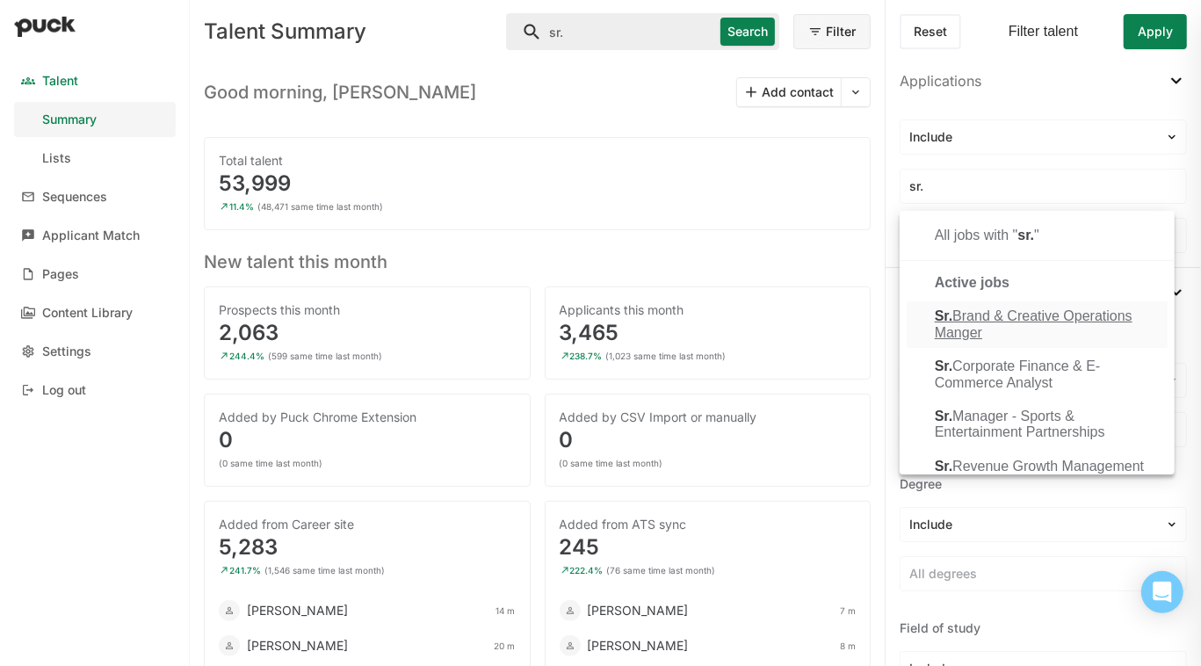
click at [947, 321] on span "Sr." at bounding box center [944, 315] width 18 height 15
click at [1165, 25] on button "Apply" at bounding box center [1155, 31] width 63 height 35
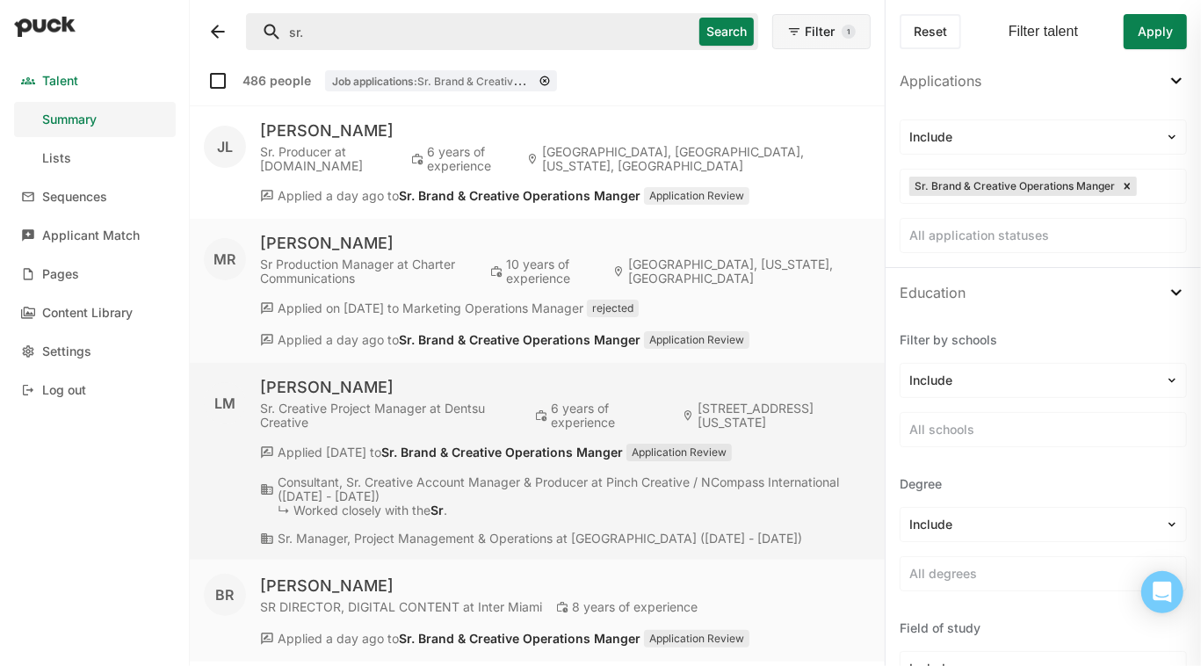
click at [506, 446] on em "Sr. Brand & Creative Operations Manger" at bounding box center [502, 452] width 242 height 15
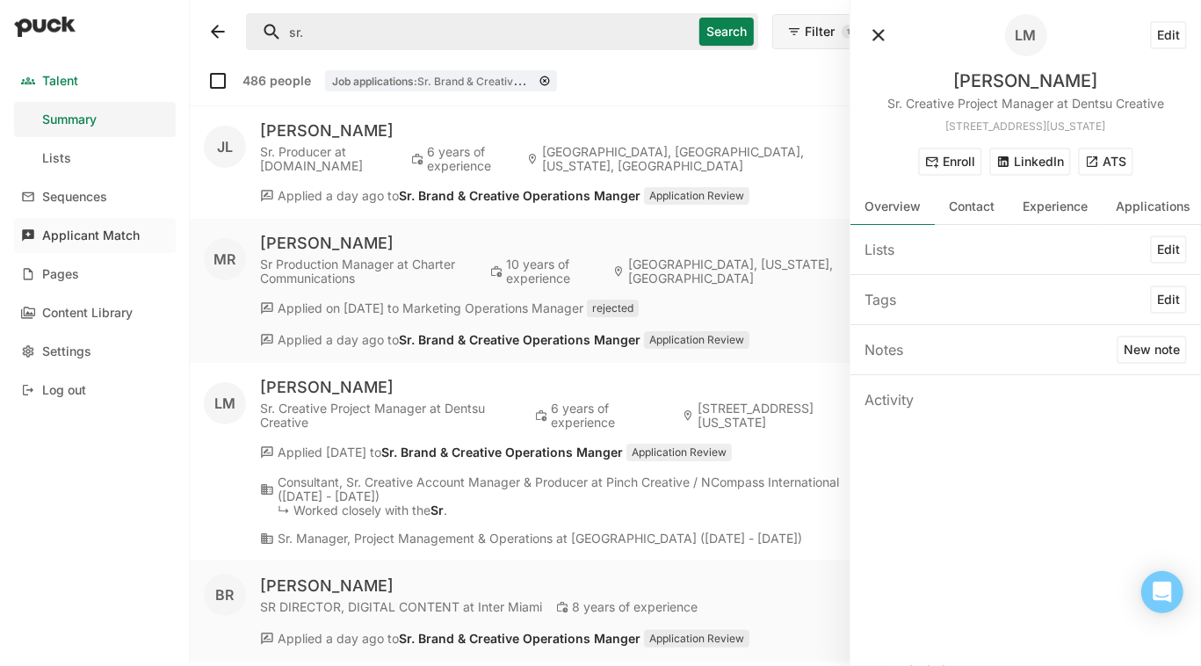
click at [46, 236] on div "Applicant Match" at bounding box center [91, 235] width 98 height 15
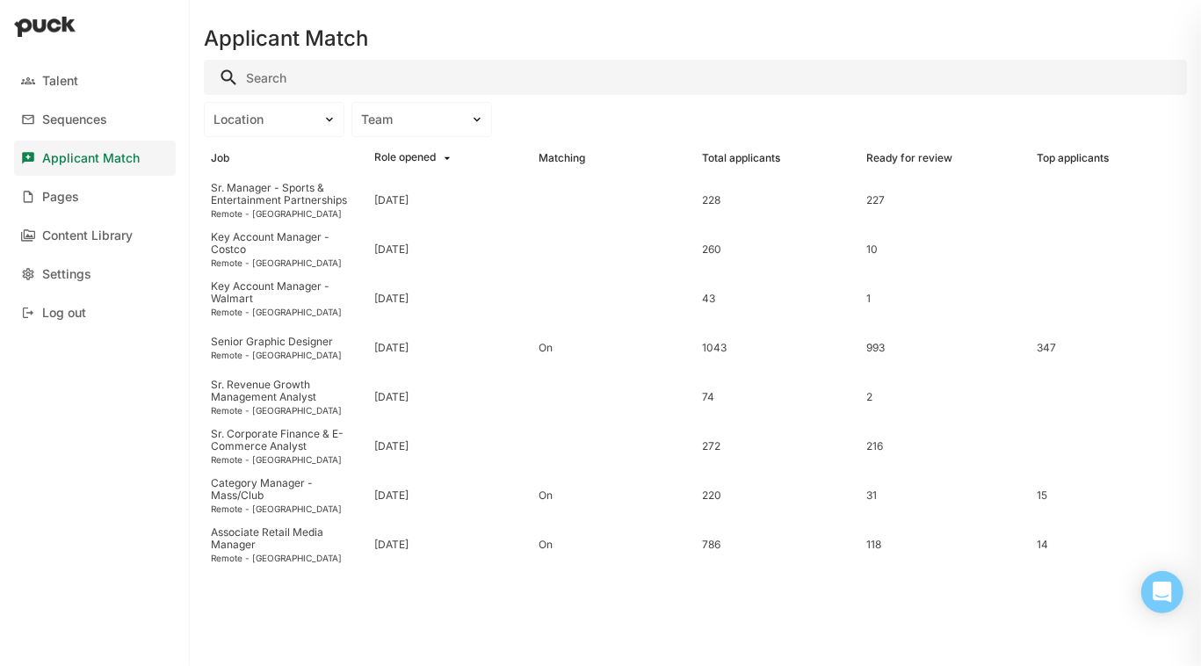
click at [327, 78] on input "Search" at bounding box center [695, 77] width 983 height 35
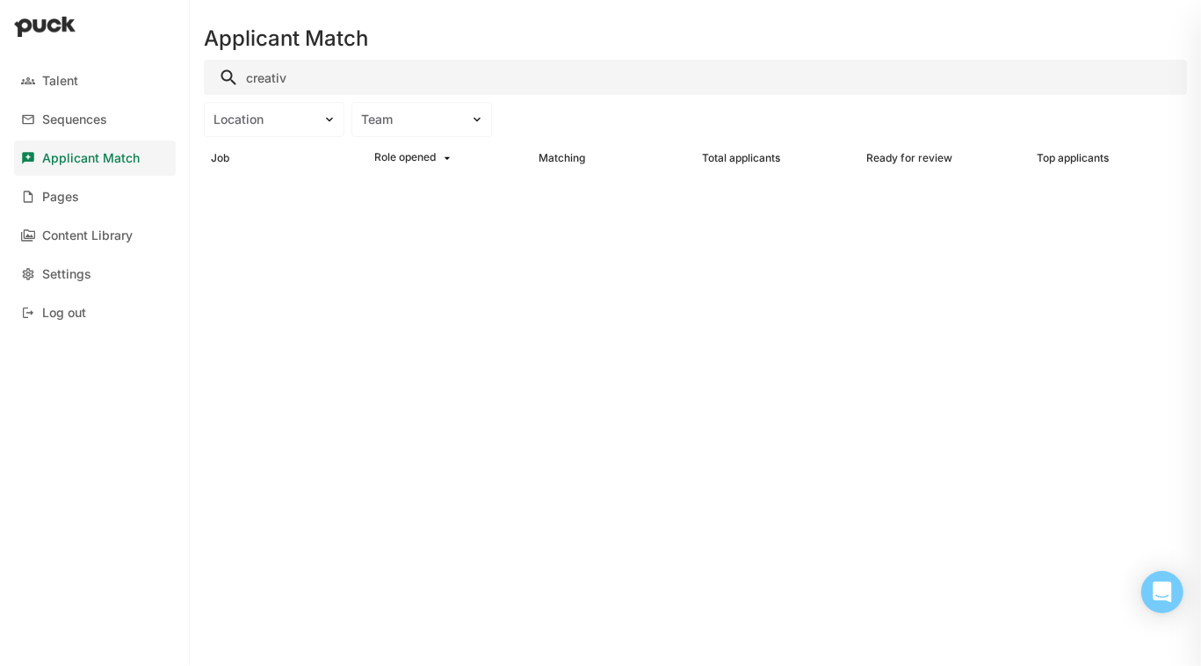
type input "creative"
click at [327, 78] on input "creative" at bounding box center [695, 77] width 983 height 35
